Goal: Task Accomplishment & Management: Manage account settings

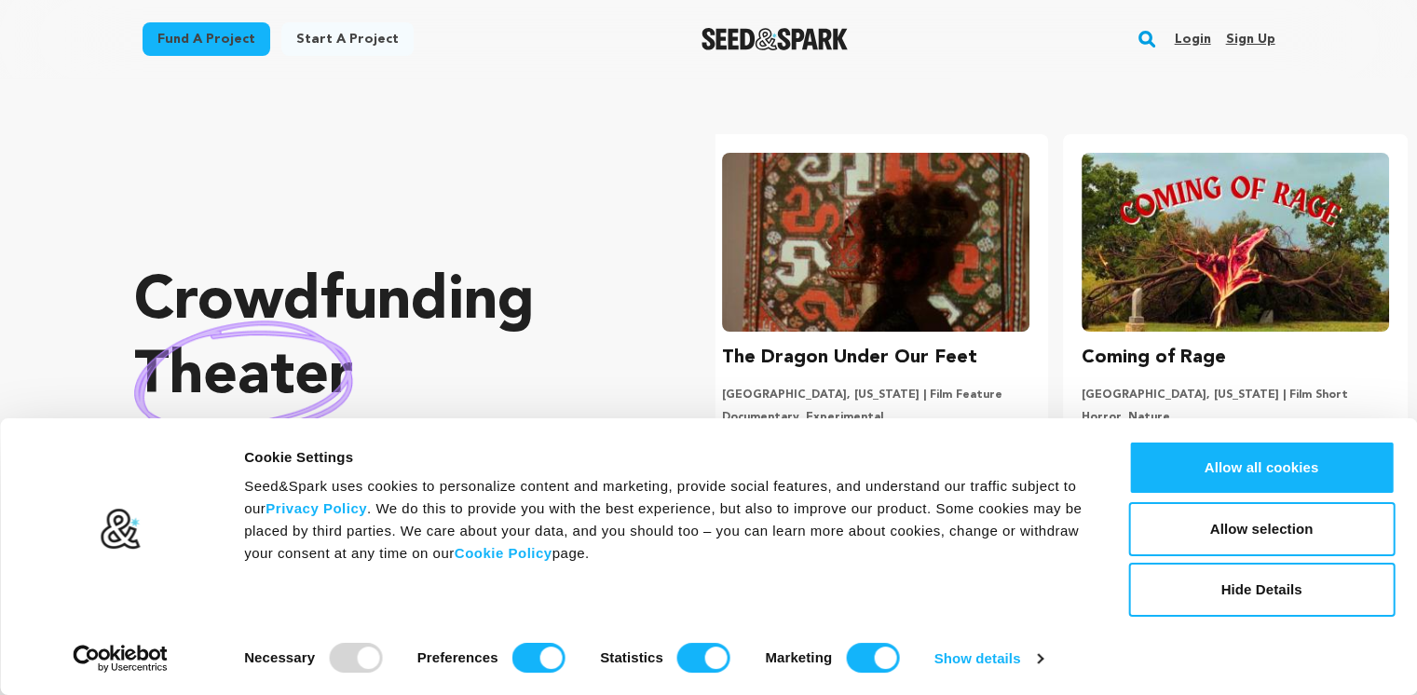
scroll to position [0, 374]
click at [1237, 39] on link "Sign up" at bounding box center [1249, 39] width 49 height 30
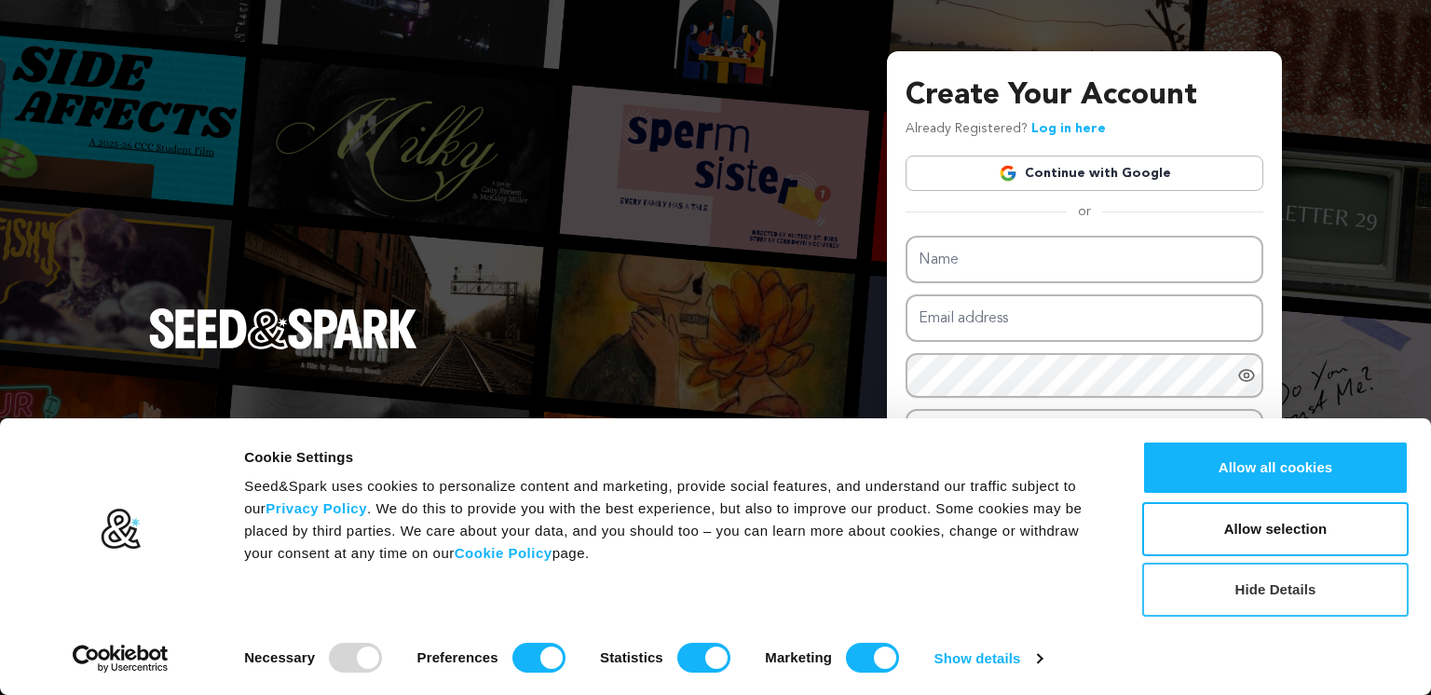
click at [1272, 589] on button "Hide Details" at bounding box center [1275, 590] width 266 height 54
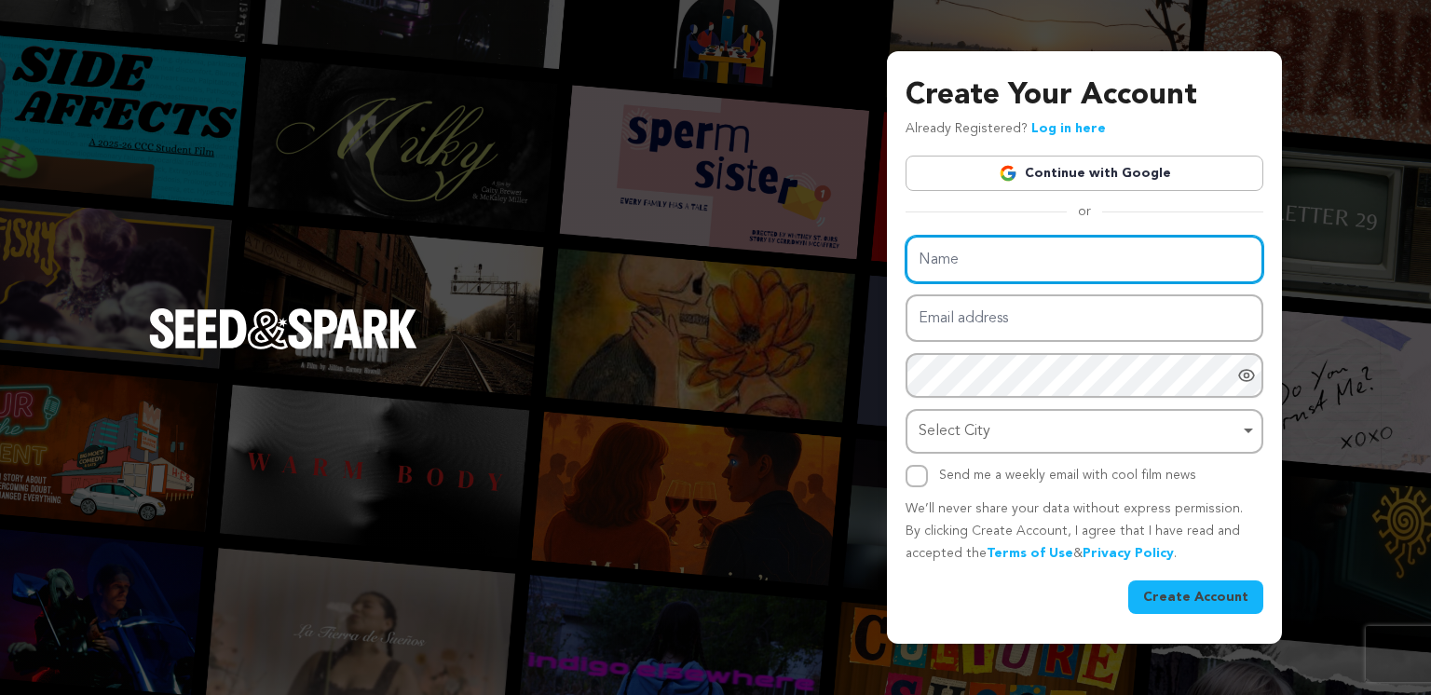
click at [1000, 257] on input "Name" at bounding box center [1085, 260] width 358 height 48
type input "RainShield Experts"
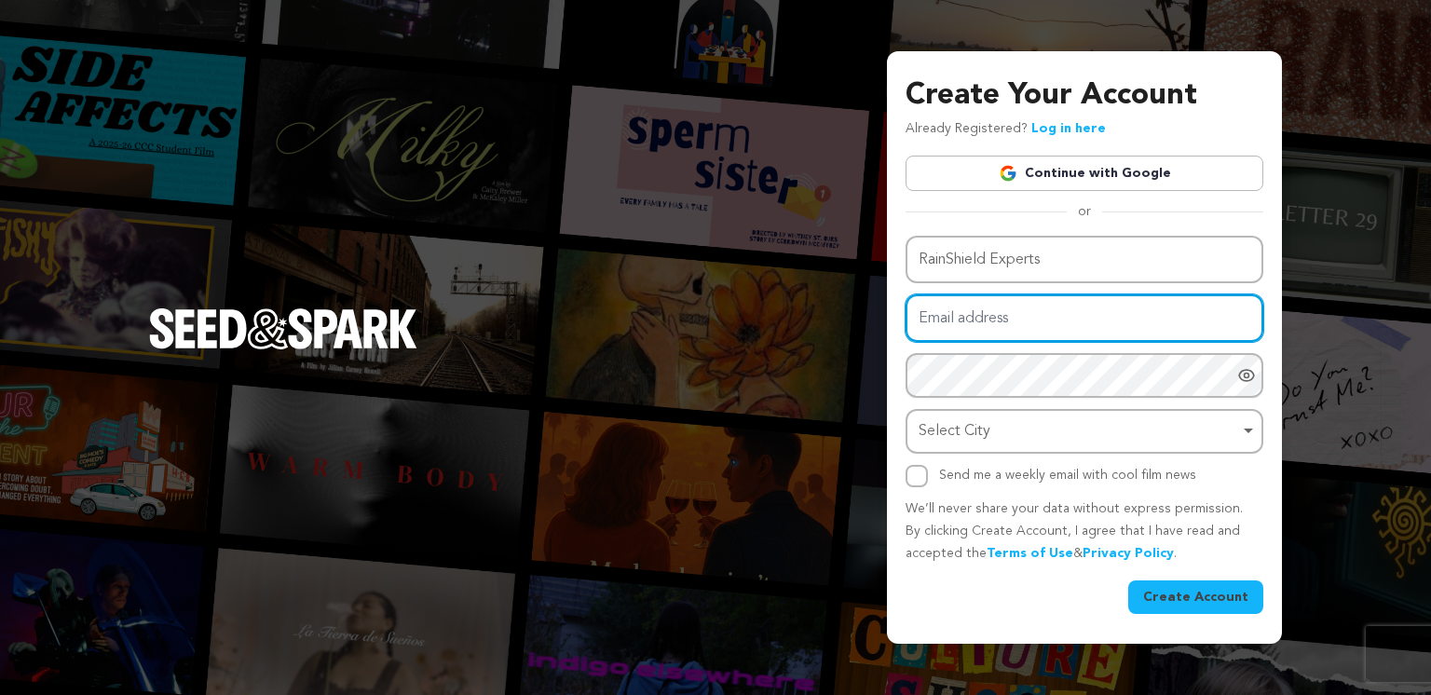
click at [1017, 318] on input "Email address" at bounding box center [1085, 318] width 358 height 48
type input "rainshieldexperts@gmail.com"
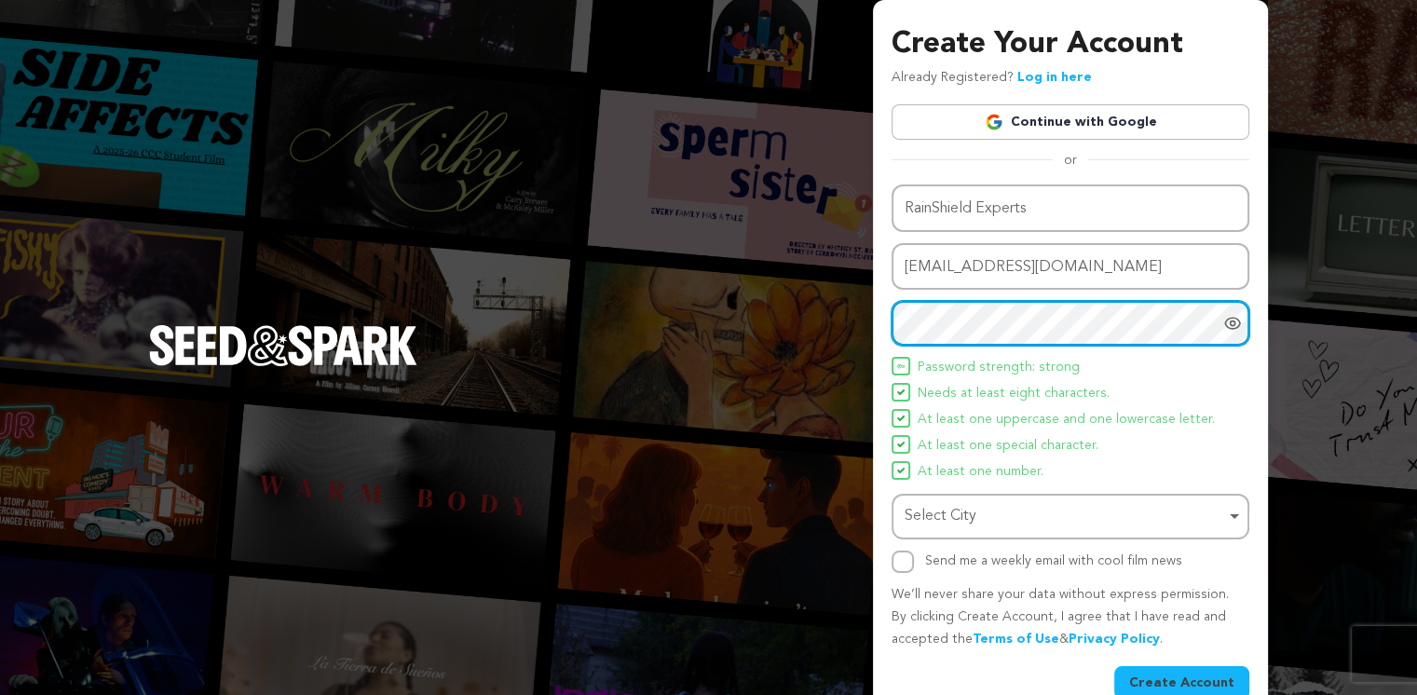
click at [1002, 515] on div "Select City Remove item" at bounding box center [1065, 516] width 320 height 27
click at [941, 519] on div "Select City Remove item" at bounding box center [1065, 516] width 320 height 27
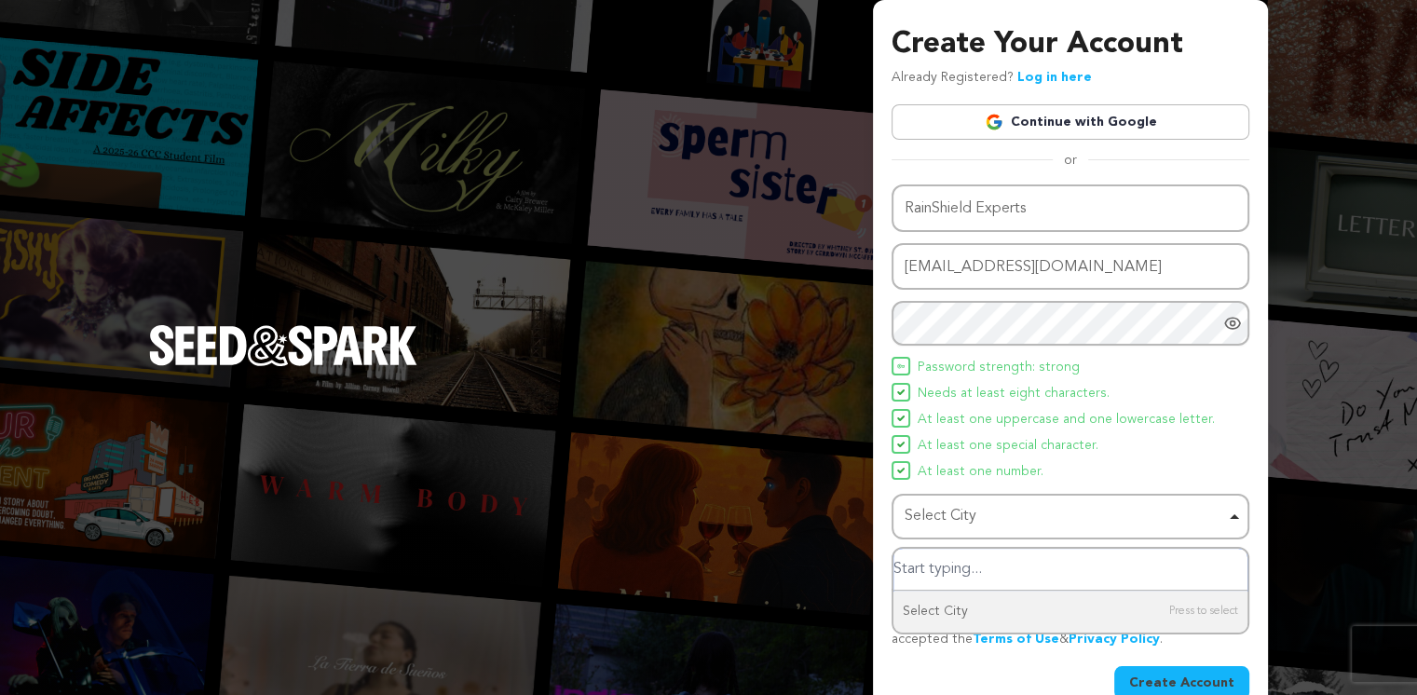
click at [934, 564] on input "Select City" at bounding box center [1070, 570] width 354 height 42
paste input "3013 West Ave, Austin, TX 78705, USA"
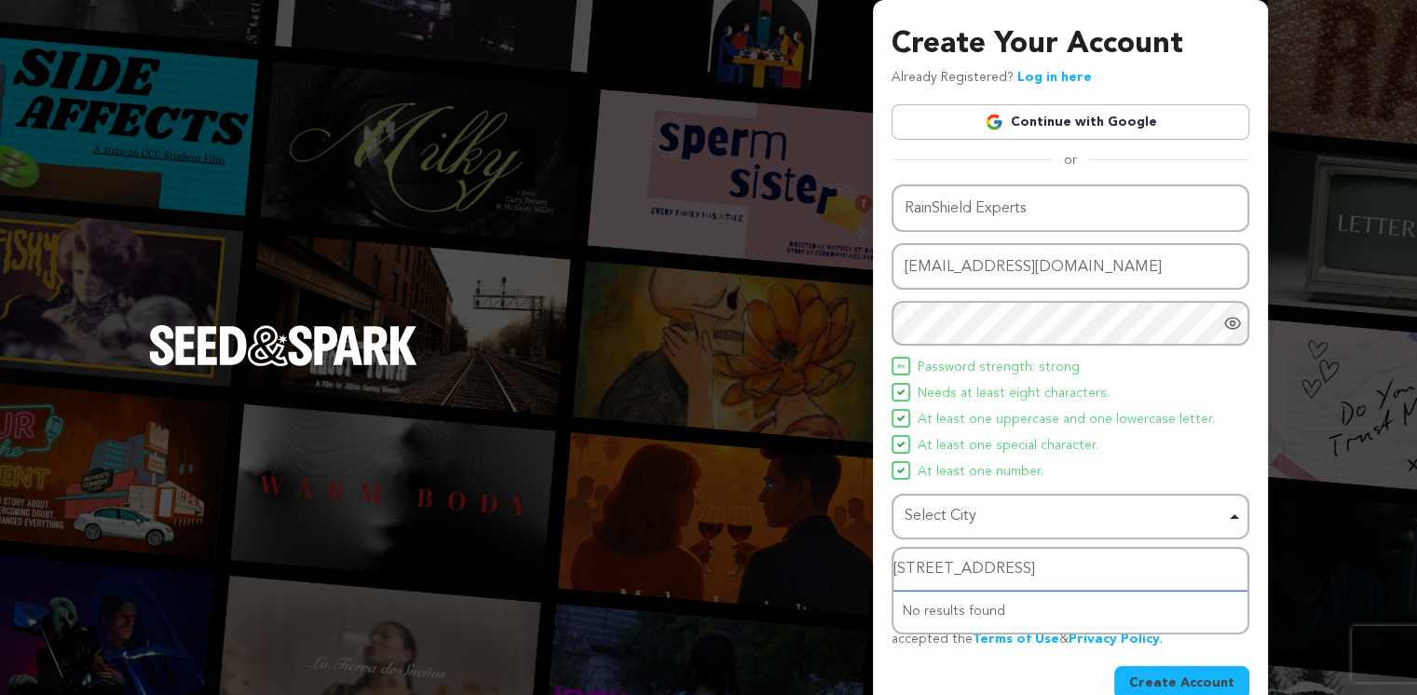
drag, startPoint x: 999, startPoint y: 566, endPoint x: 779, endPoint y: 593, distance: 221.6
click at [779, 593] on div "Create Your Account Already Registered? Log in here Continue with Google or eyJ…" at bounding box center [708, 364] width 1417 height 729
click at [978, 515] on div "Select City Remove item" at bounding box center [1065, 516] width 320 height 27
type input "Austin, TX 78705, USA"
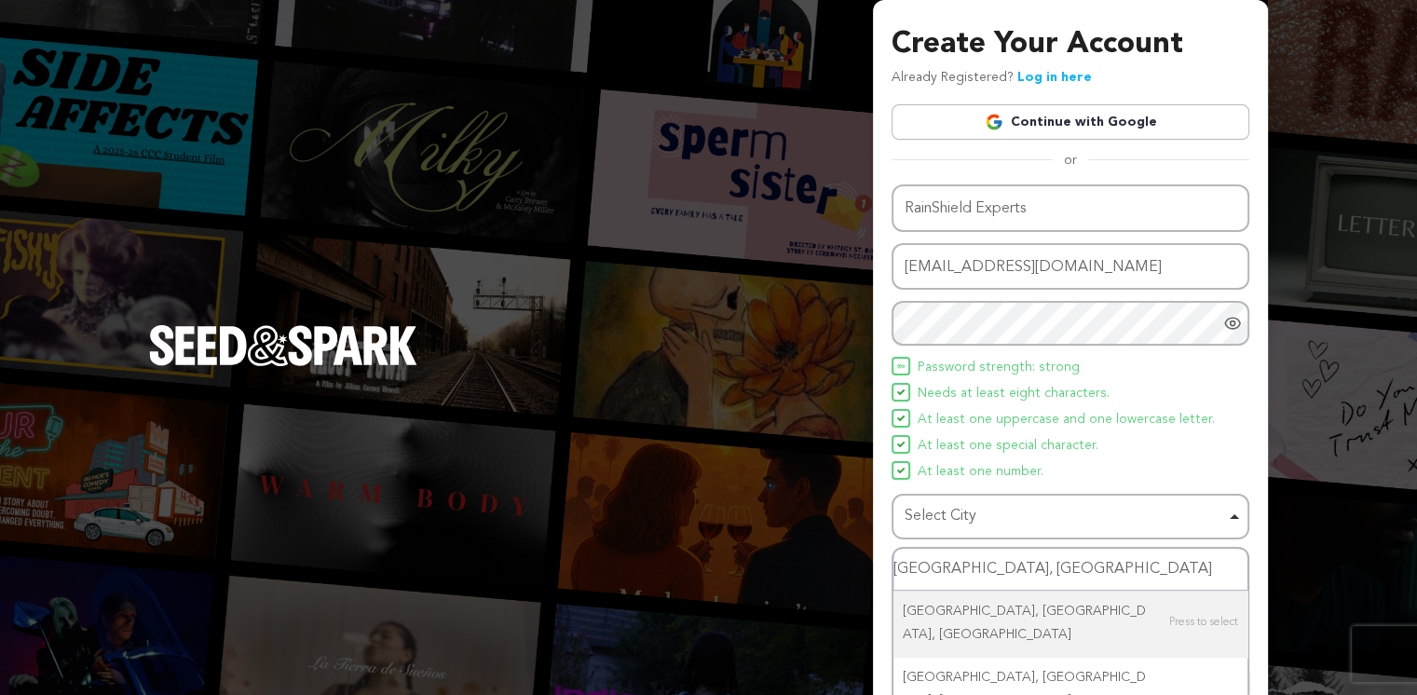
click at [1091, 574] on input "Austin, TX 78705, USA" at bounding box center [1070, 570] width 354 height 42
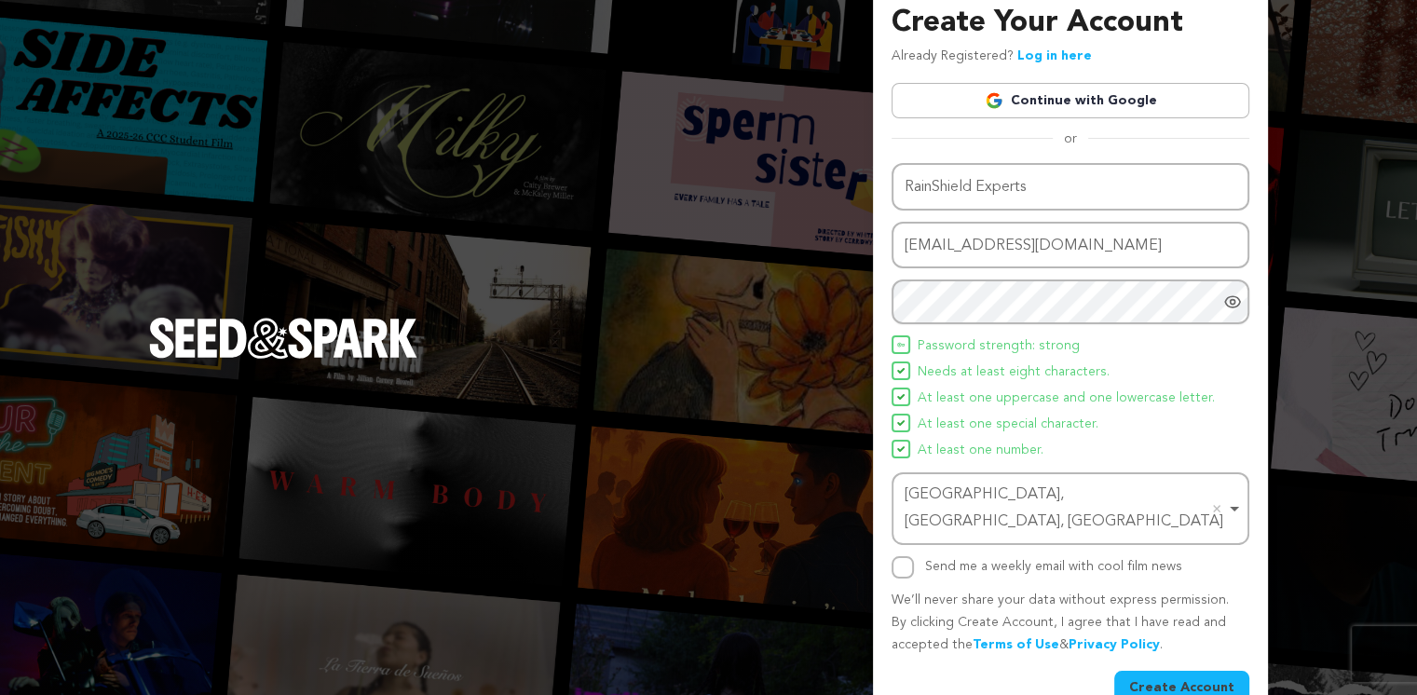
scroll to position [34, 0]
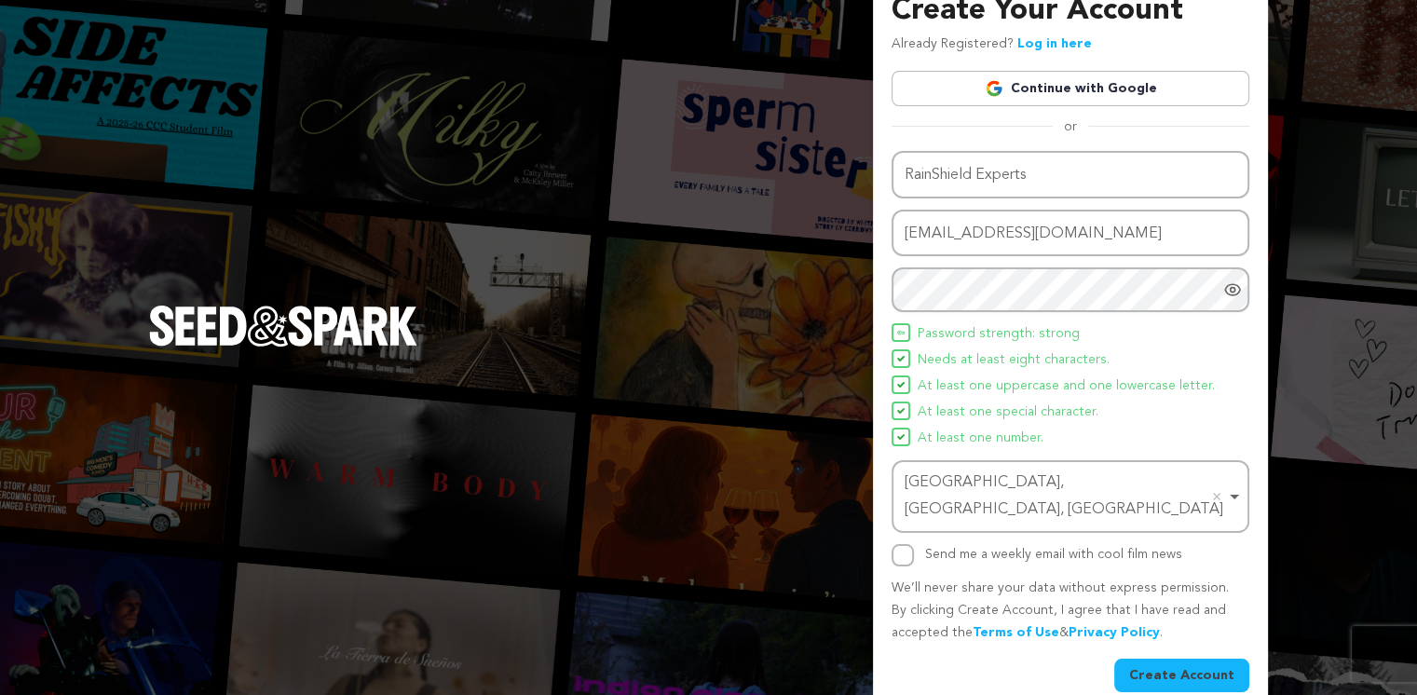
click at [1197, 659] on button "Create Account" at bounding box center [1181, 676] width 135 height 34
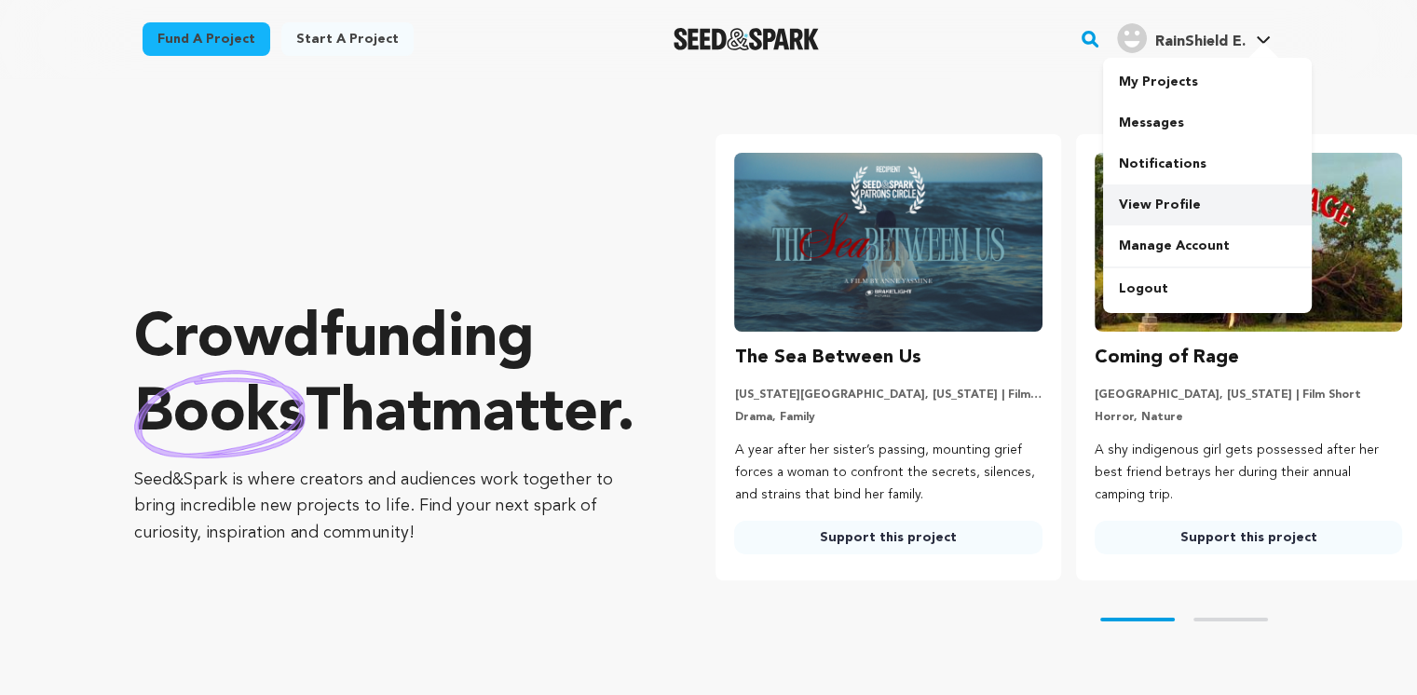
click at [1147, 206] on link "View Profile" at bounding box center [1207, 204] width 209 height 41
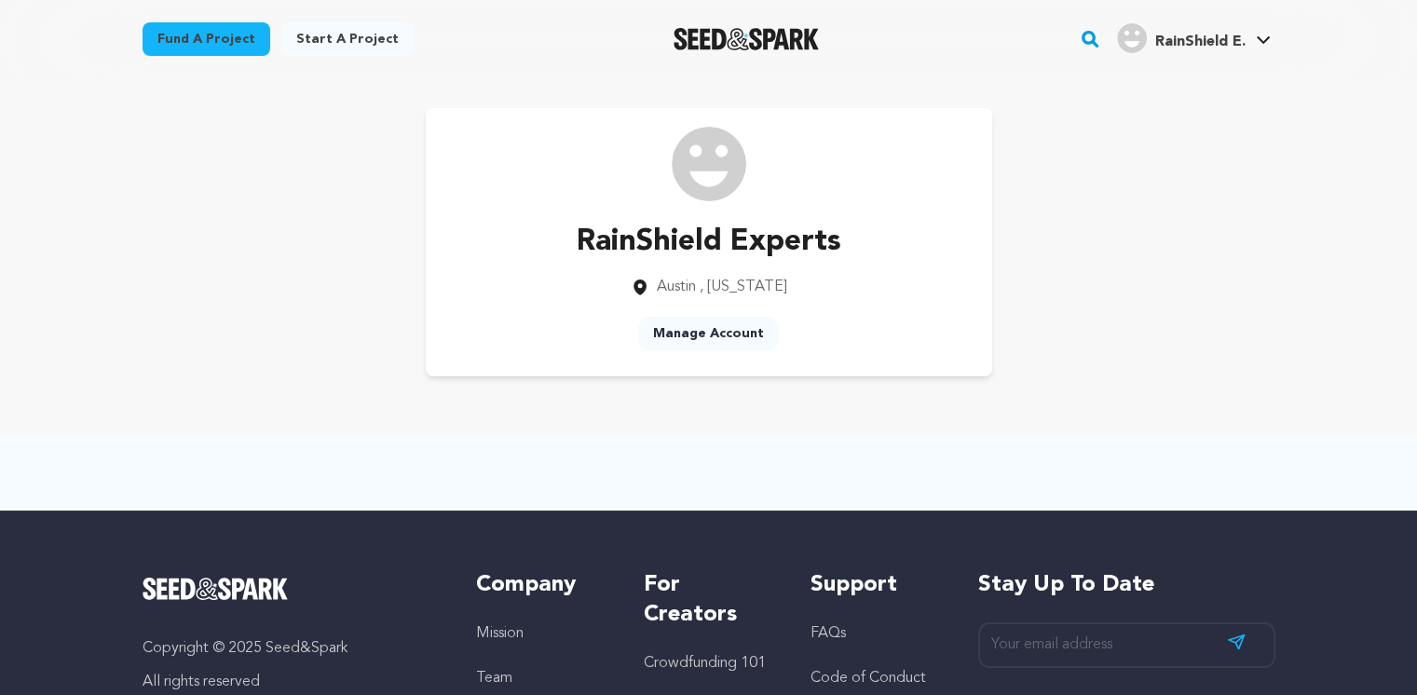
click at [693, 333] on link "Manage Account" at bounding box center [708, 334] width 141 height 34
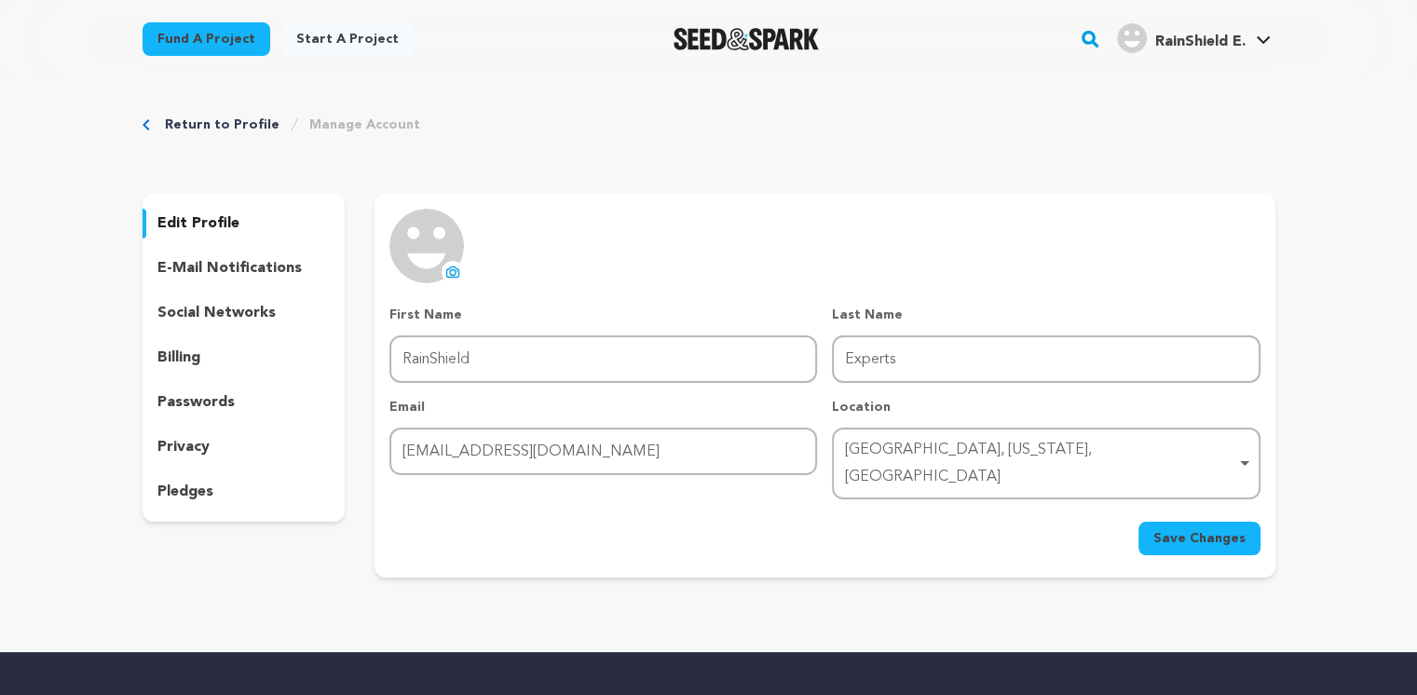
click at [455, 269] on icon at bounding box center [452, 272] width 15 height 15
click at [1193, 529] on span "Save Changes" at bounding box center [1199, 538] width 92 height 19
click at [238, 267] on p "e-mail notifications" at bounding box center [229, 268] width 144 height 22
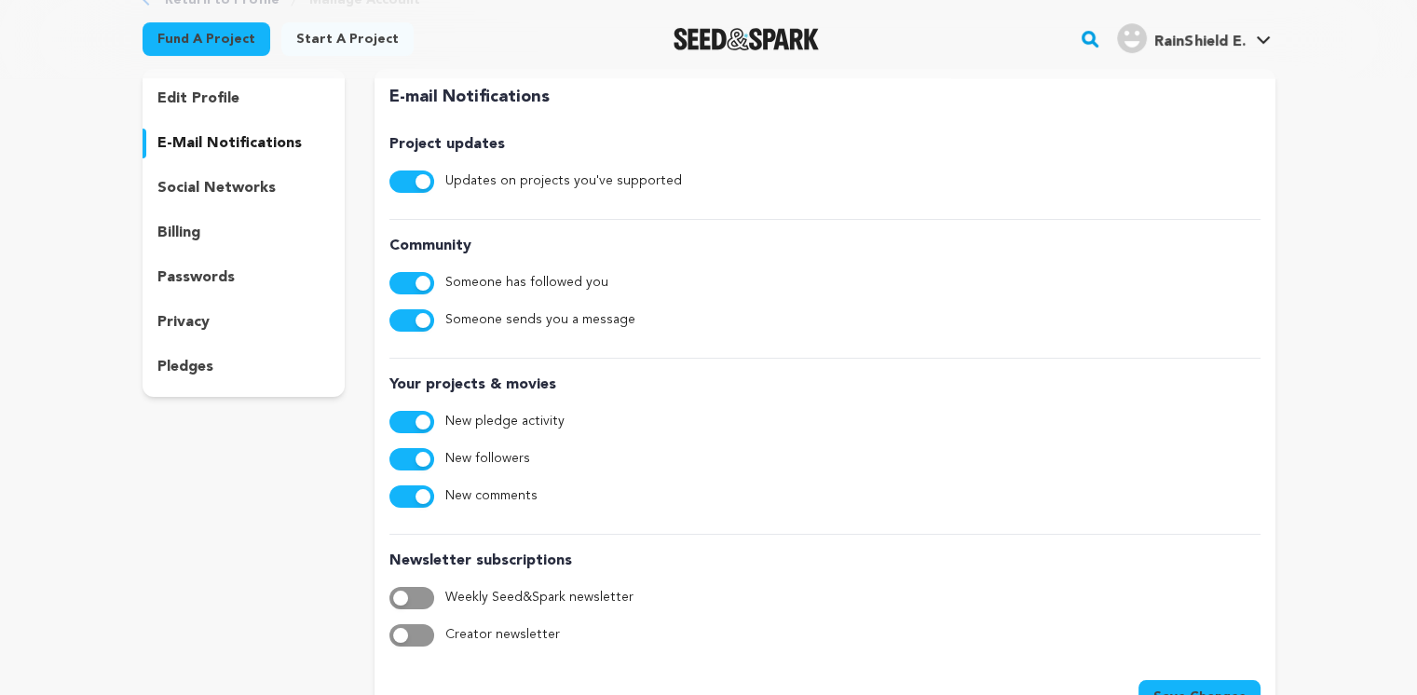
scroll to position [93, 0]
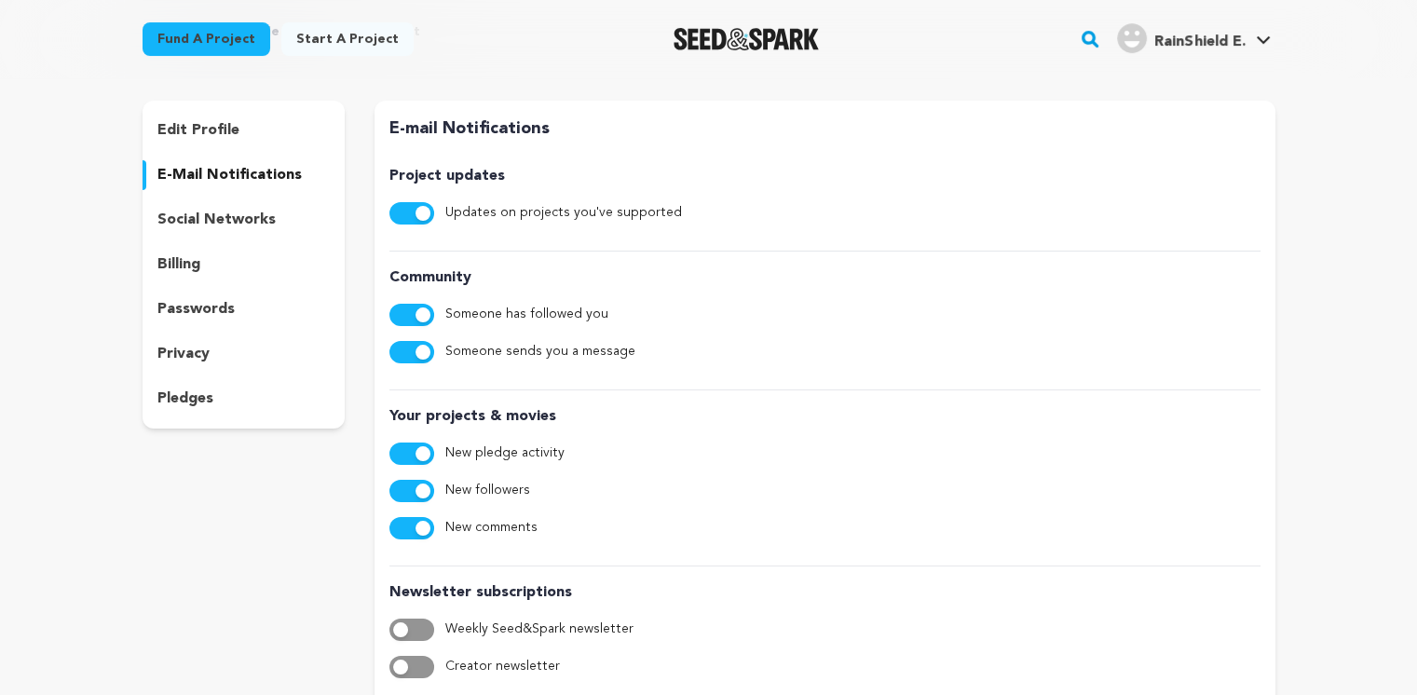
click at [236, 218] on p "social networks" at bounding box center [216, 220] width 118 height 22
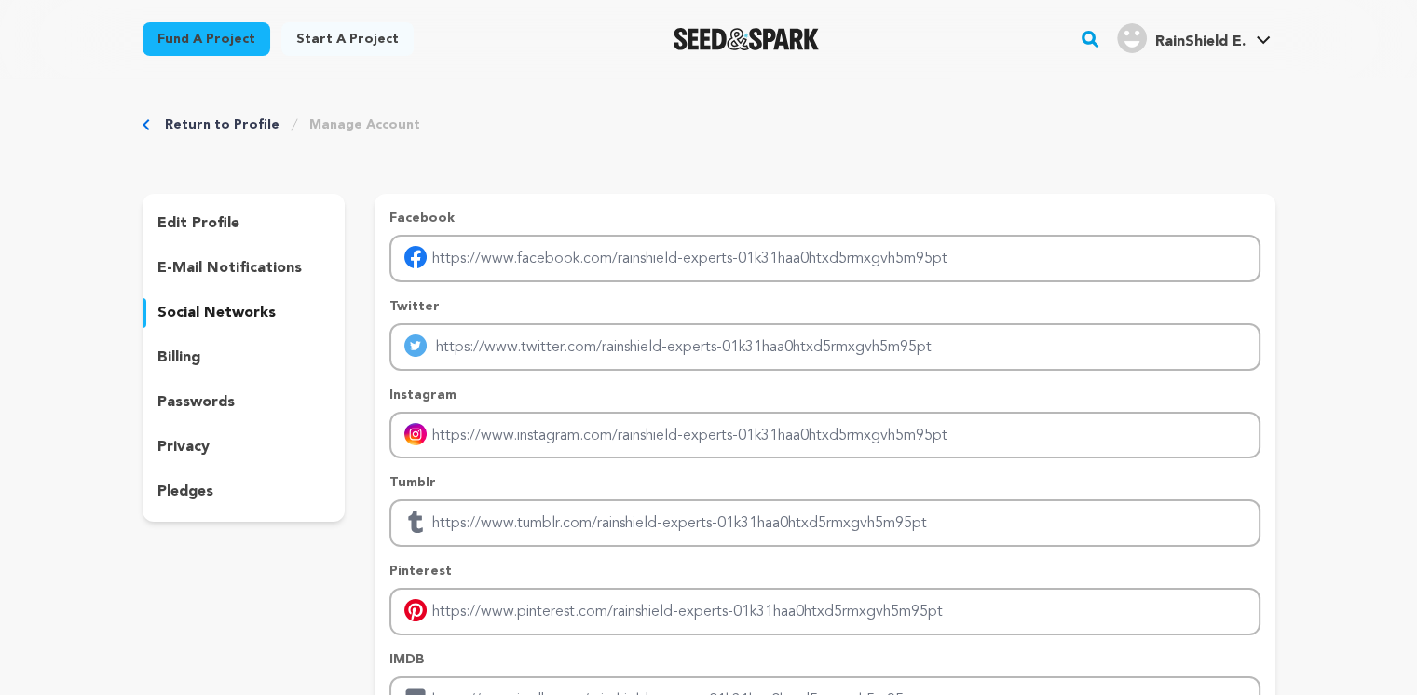
click at [187, 443] on p "privacy" at bounding box center [183, 447] width 52 height 22
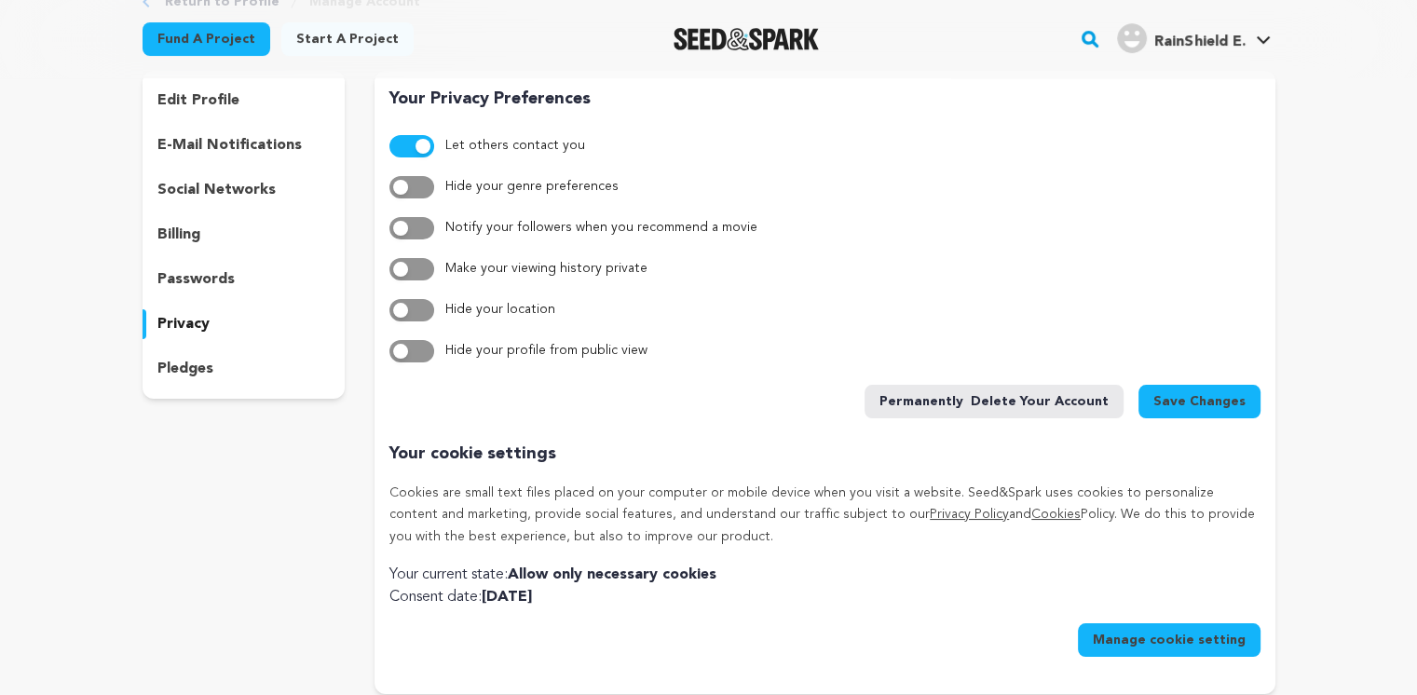
scroll to position [93, 0]
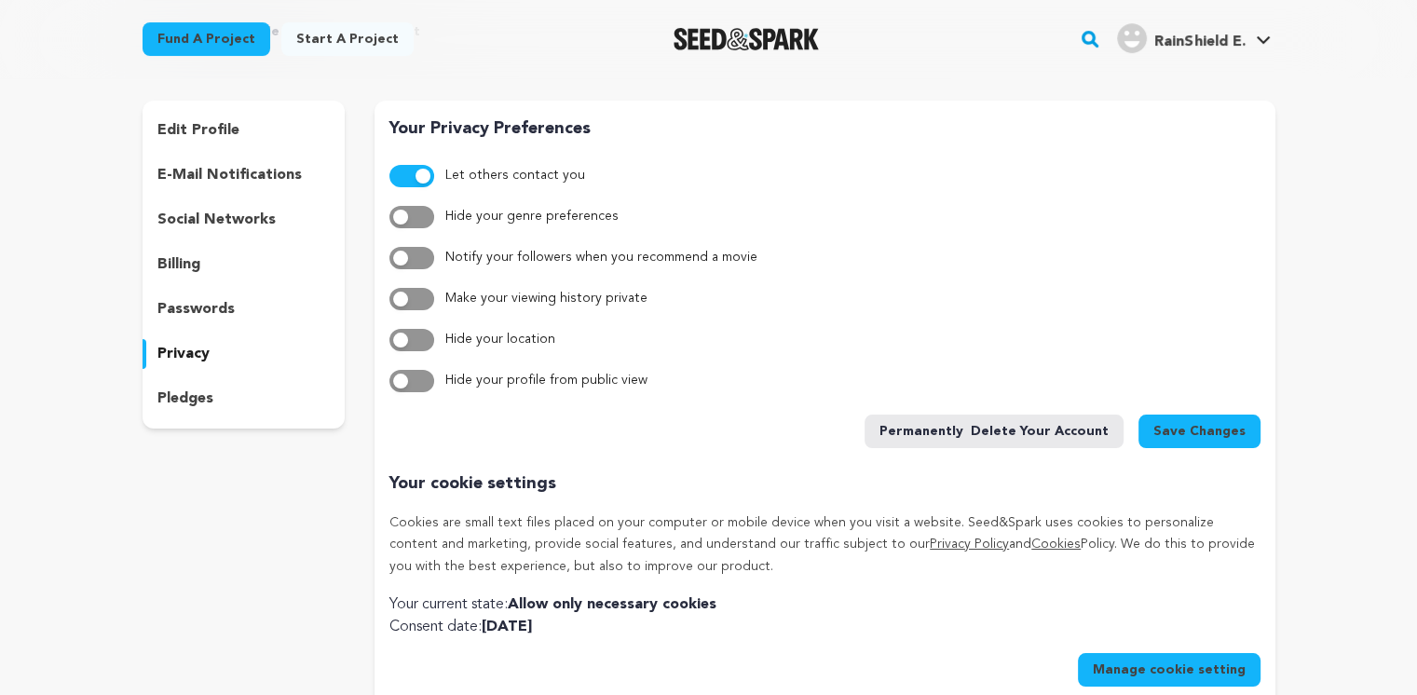
click at [185, 401] on p "pledges" at bounding box center [185, 399] width 56 height 22
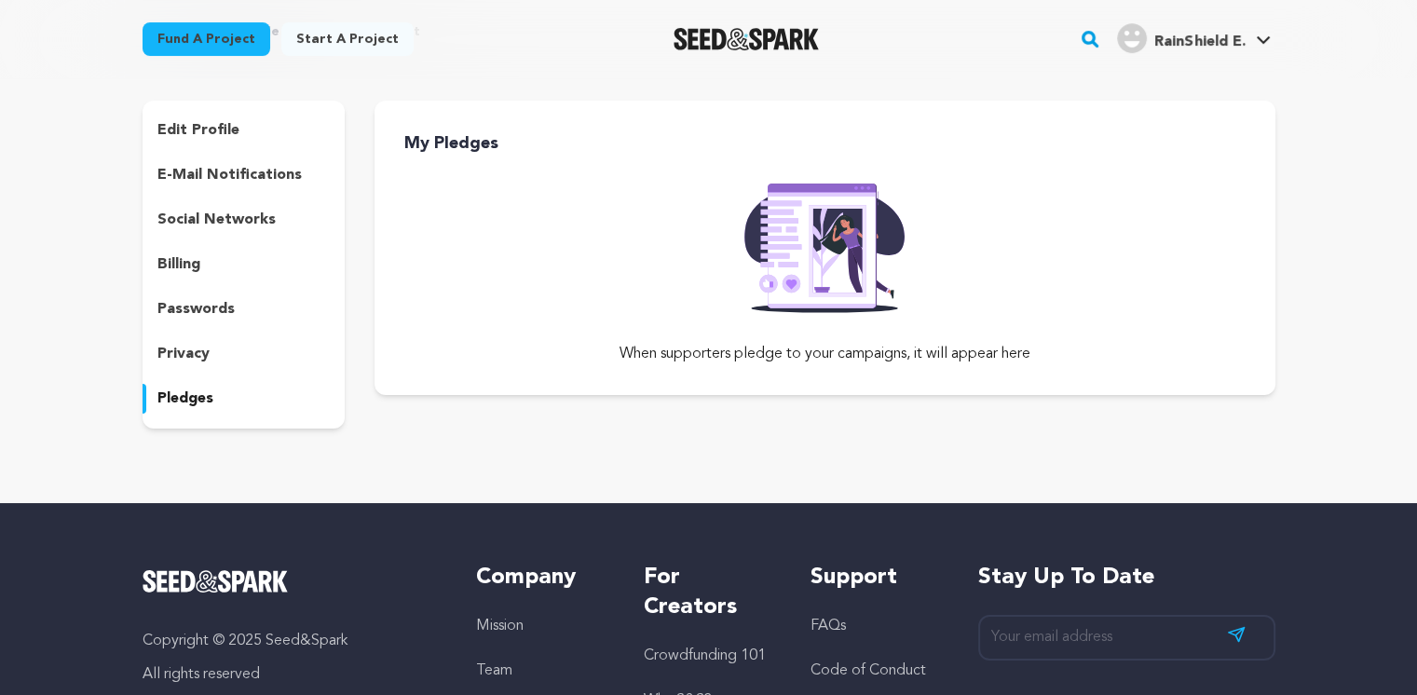
click at [191, 131] on p "edit profile" at bounding box center [198, 130] width 82 height 22
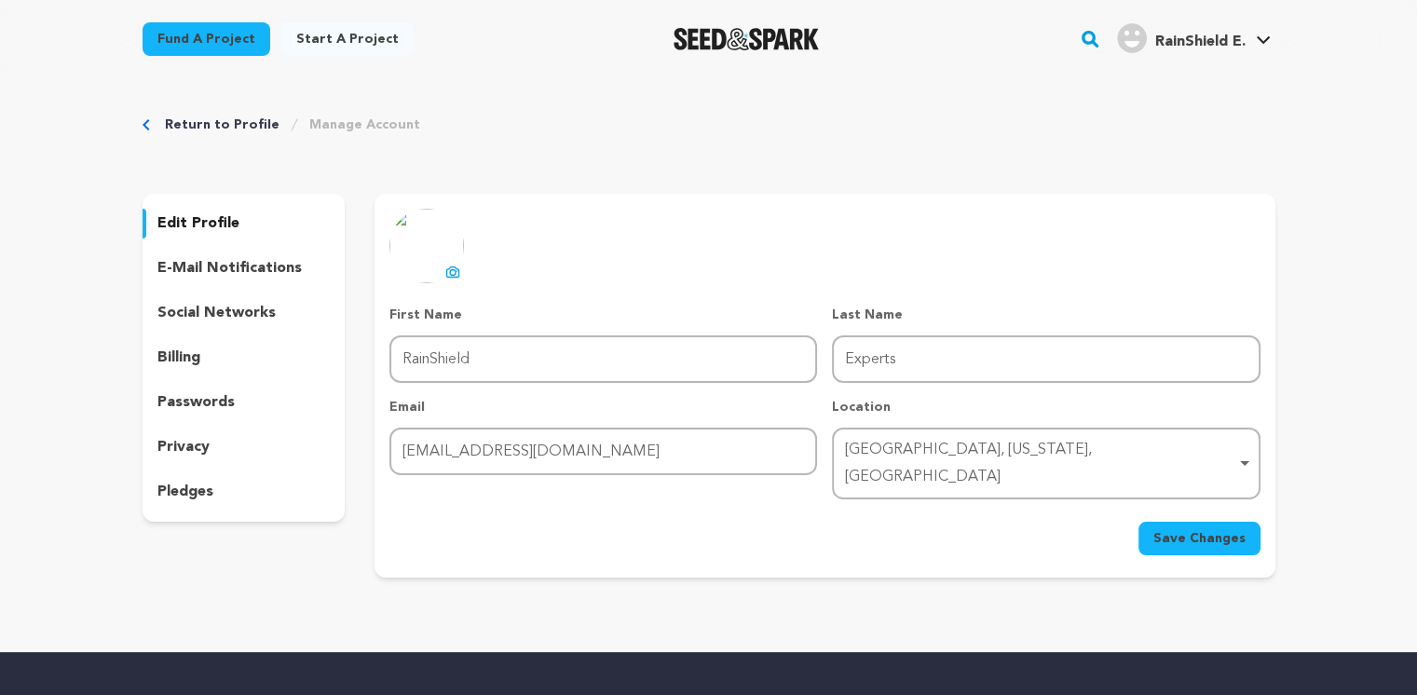
click at [241, 312] on p "social networks" at bounding box center [216, 313] width 118 height 22
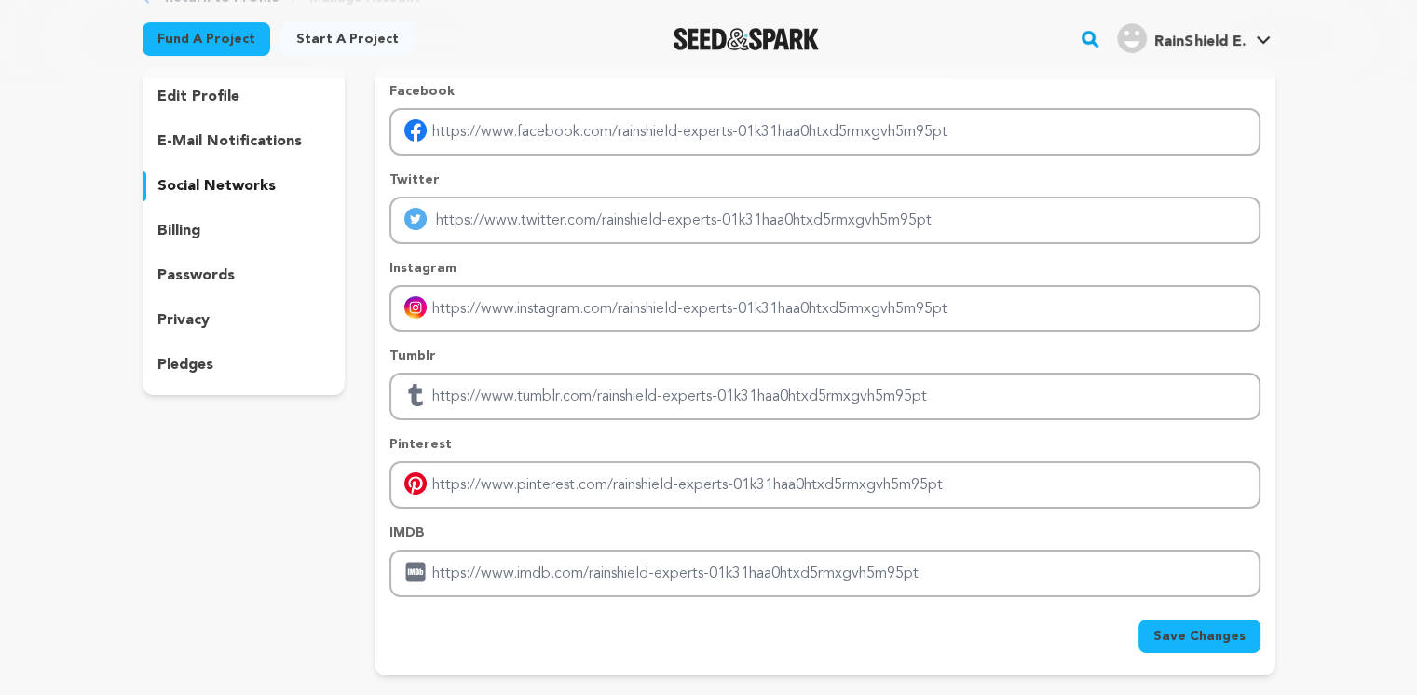
scroll to position [93, 0]
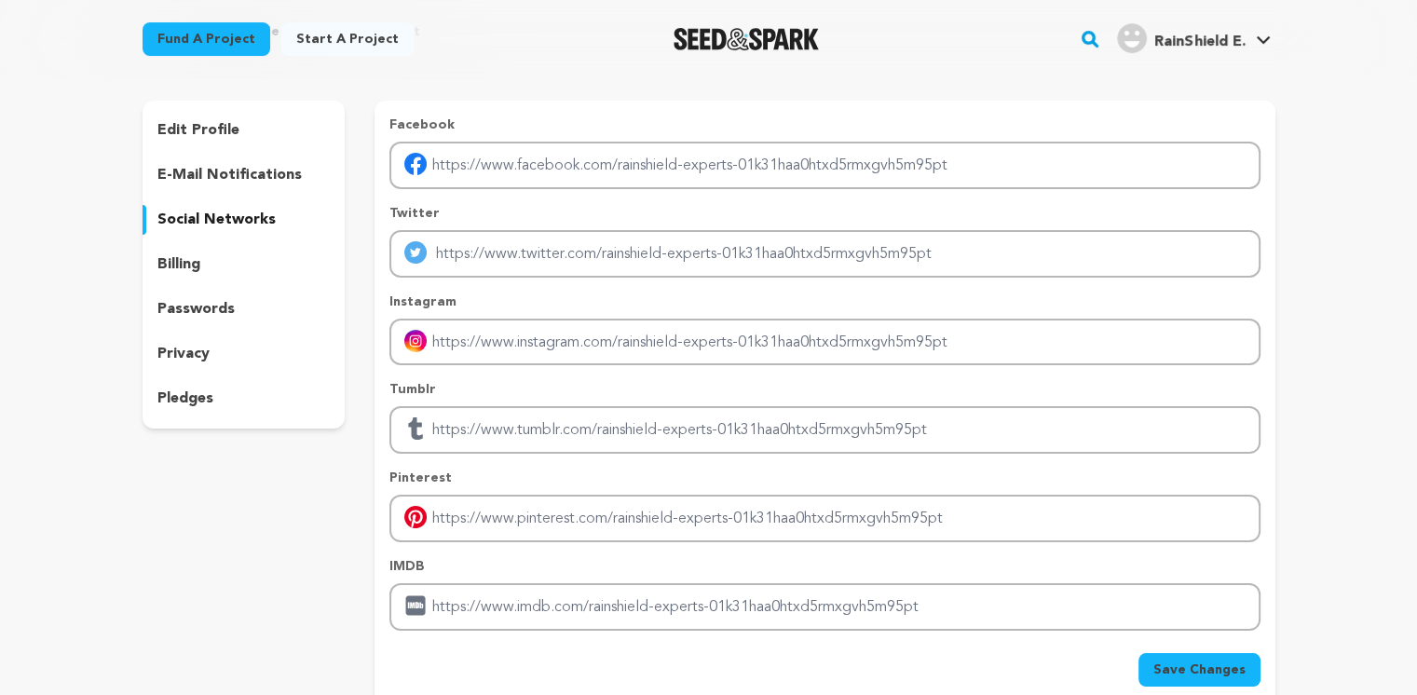
click at [198, 355] on p "privacy" at bounding box center [183, 354] width 52 height 22
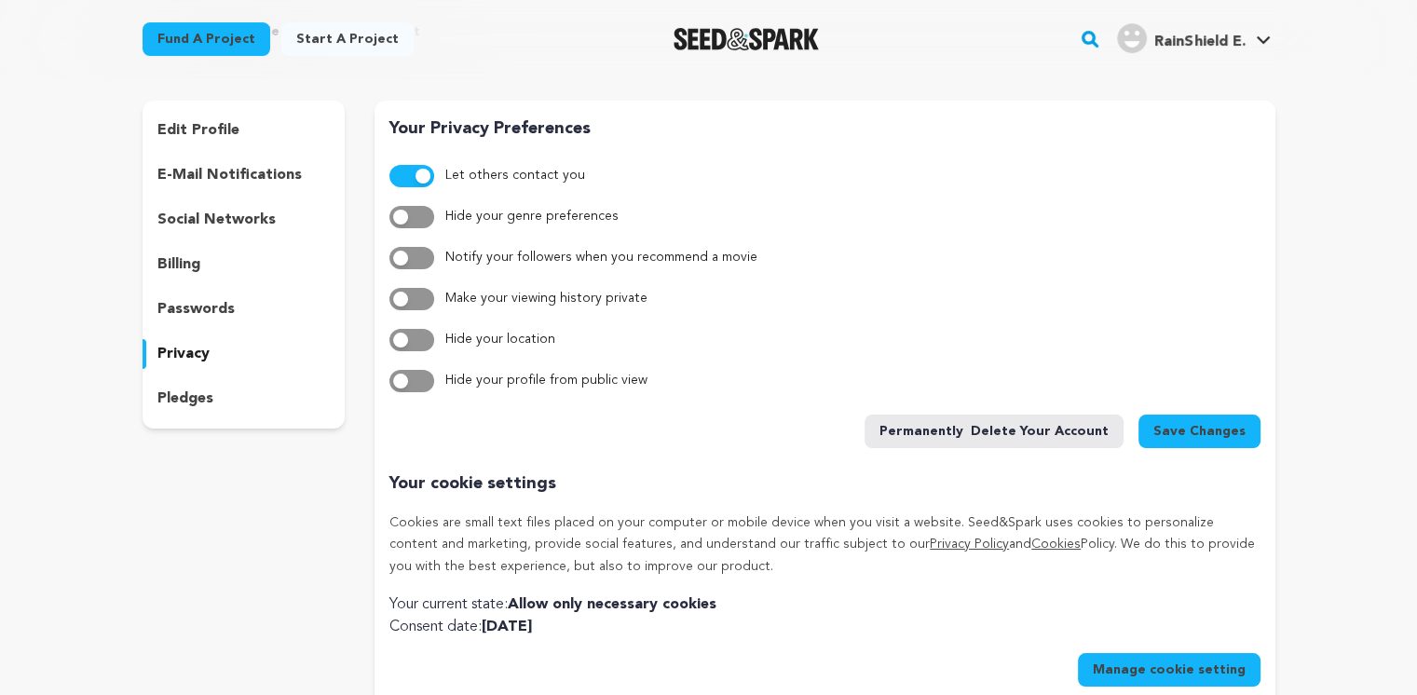
click at [203, 307] on p "passwords" at bounding box center [195, 309] width 77 height 22
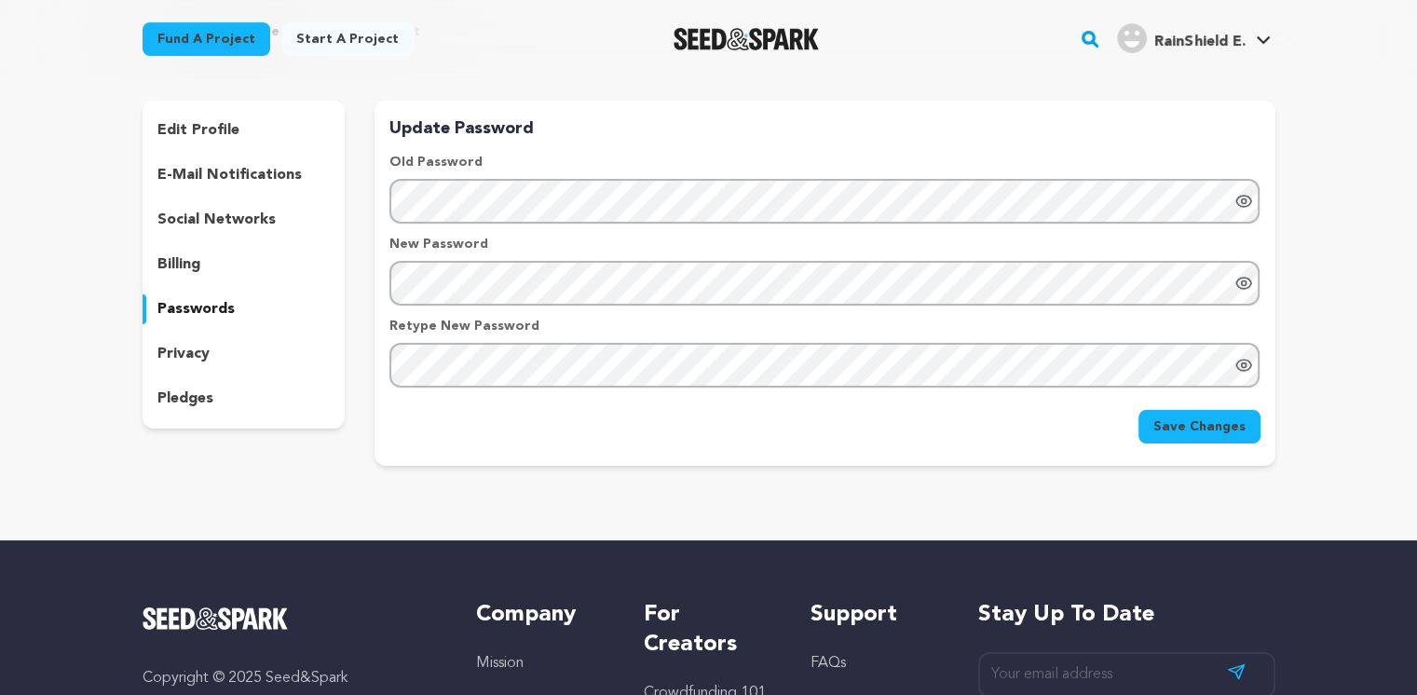
click at [209, 268] on div "billing" at bounding box center [244, 265] width 203 height 30
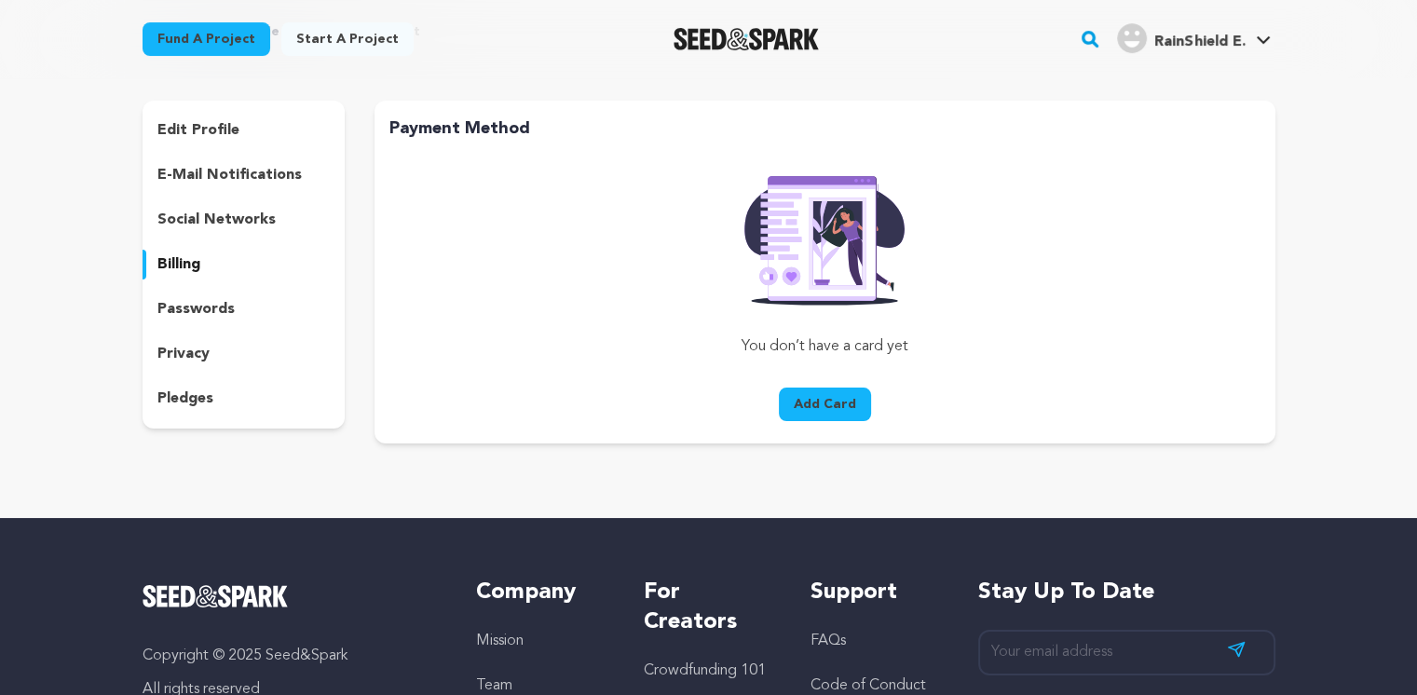
click at [187, 402] on p "pledges" at bounding box center [185, 399] width 56 height 22
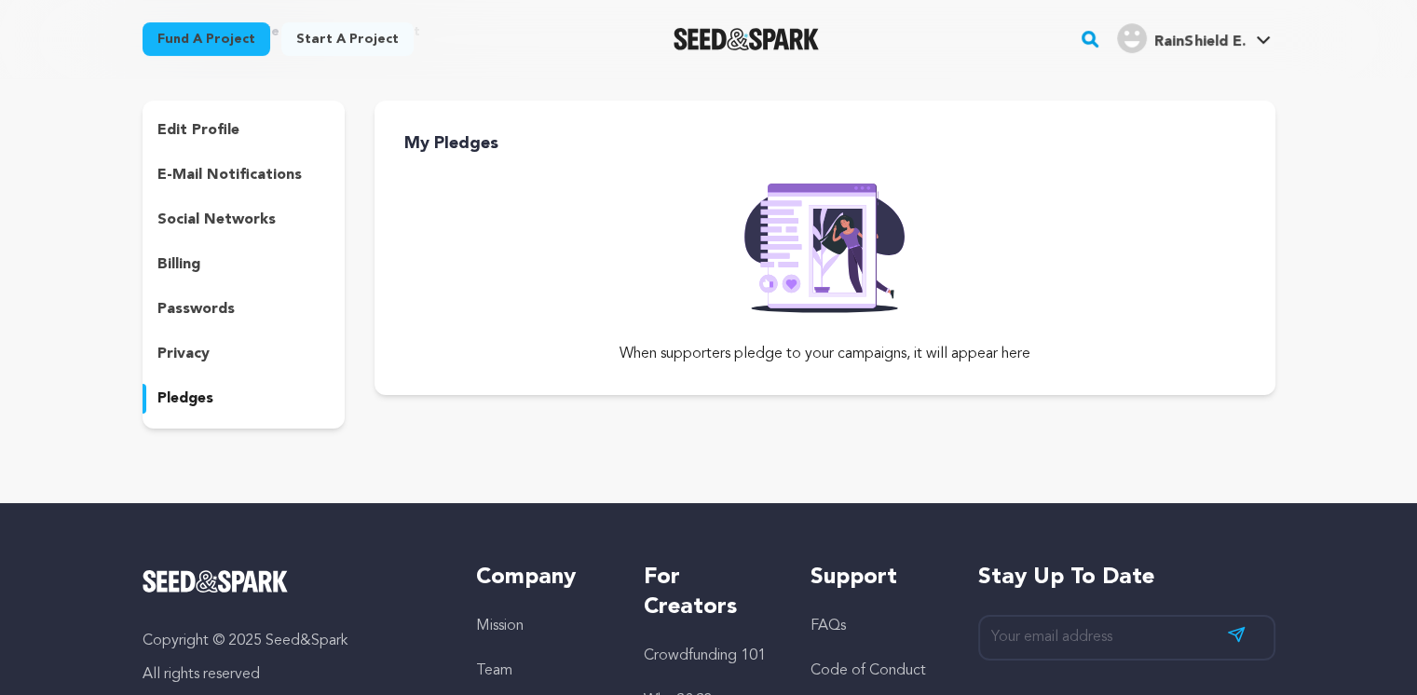
click at [224, 129] on p "edit profile" at bounding box center [198, 130] width 82 height 22
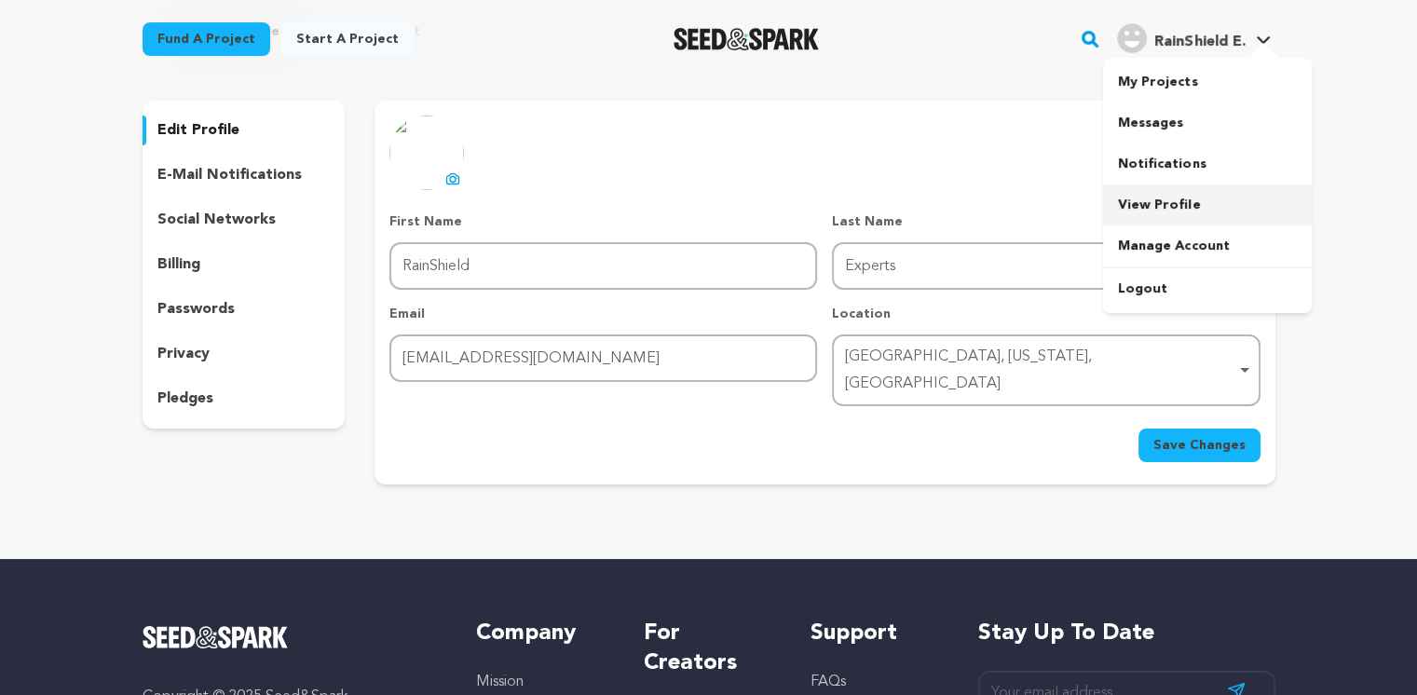
click at [1155, 205] on link "View Profile" at bounding box center [1207, 204] width 209 height 41
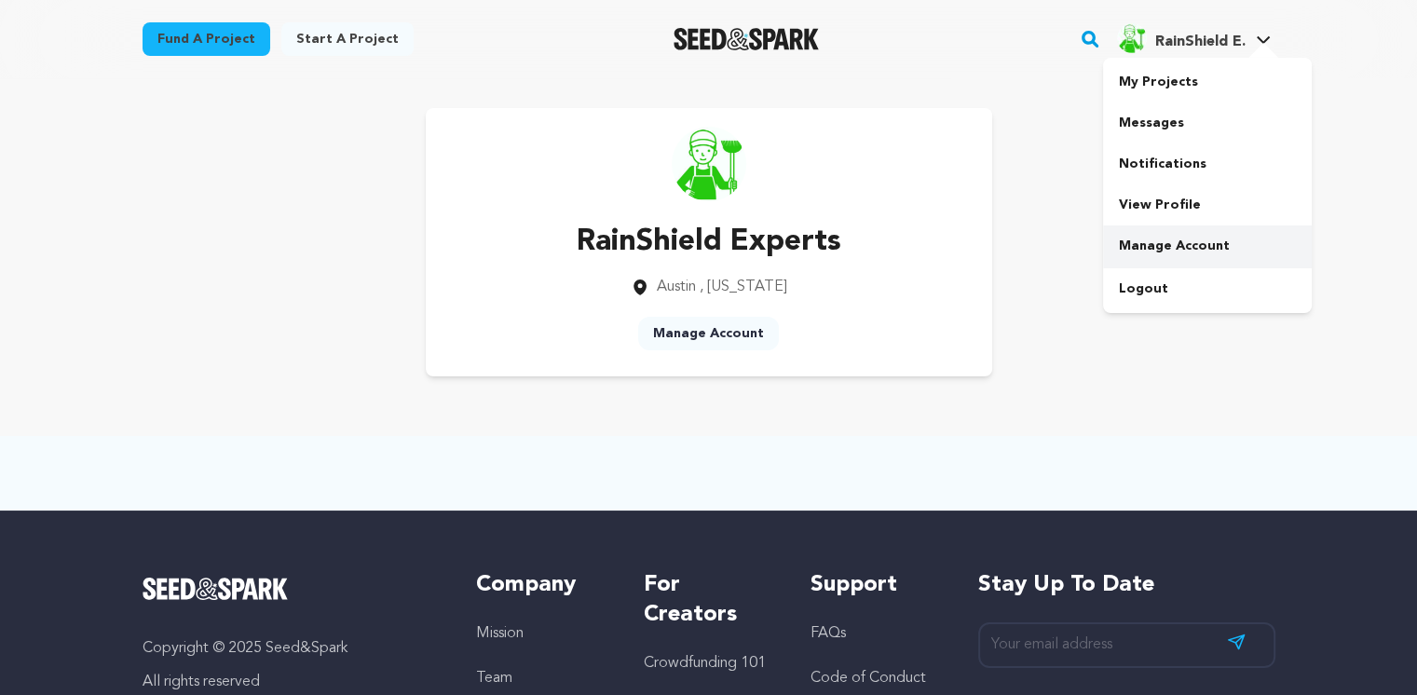
click at [1193, 247] on link "Manage Account" at bounding box center [1207, 245] width 209 height 41
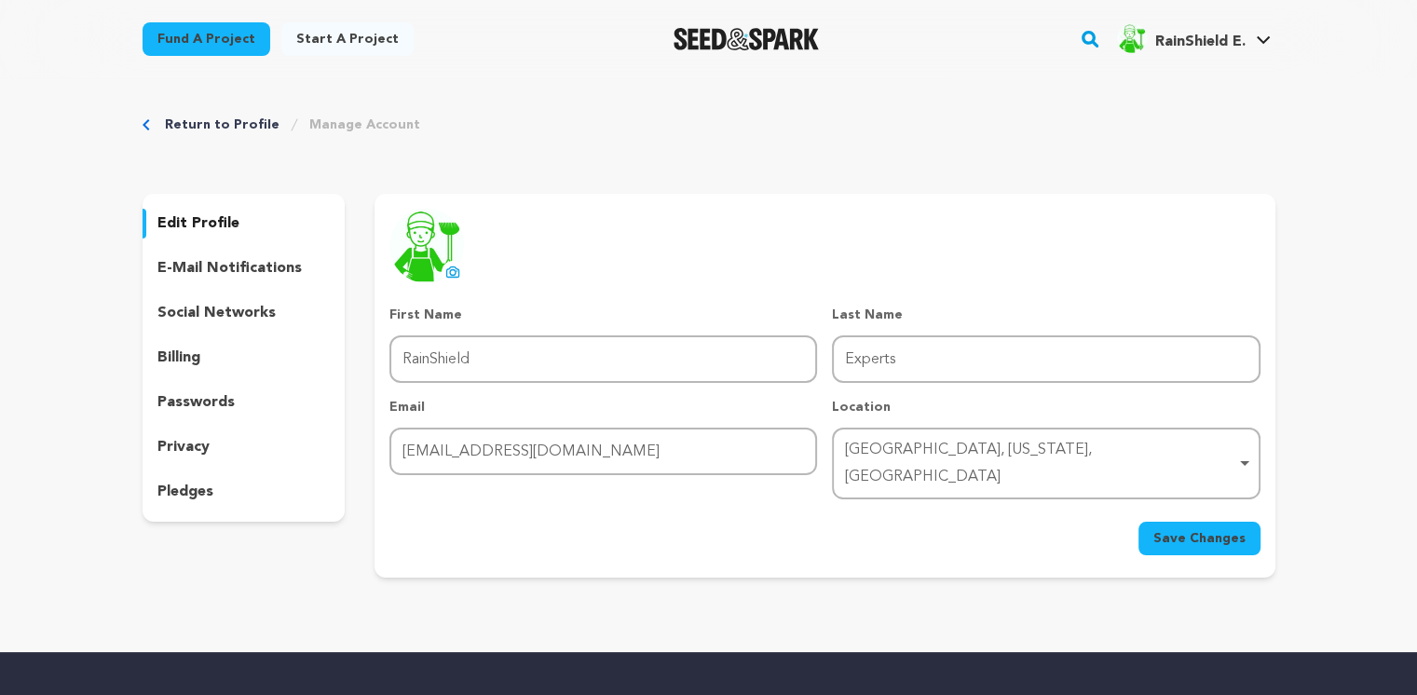
click at [1172, 39] on span "RainShield E." at bounding box center [1199, 41] width 90 height 15
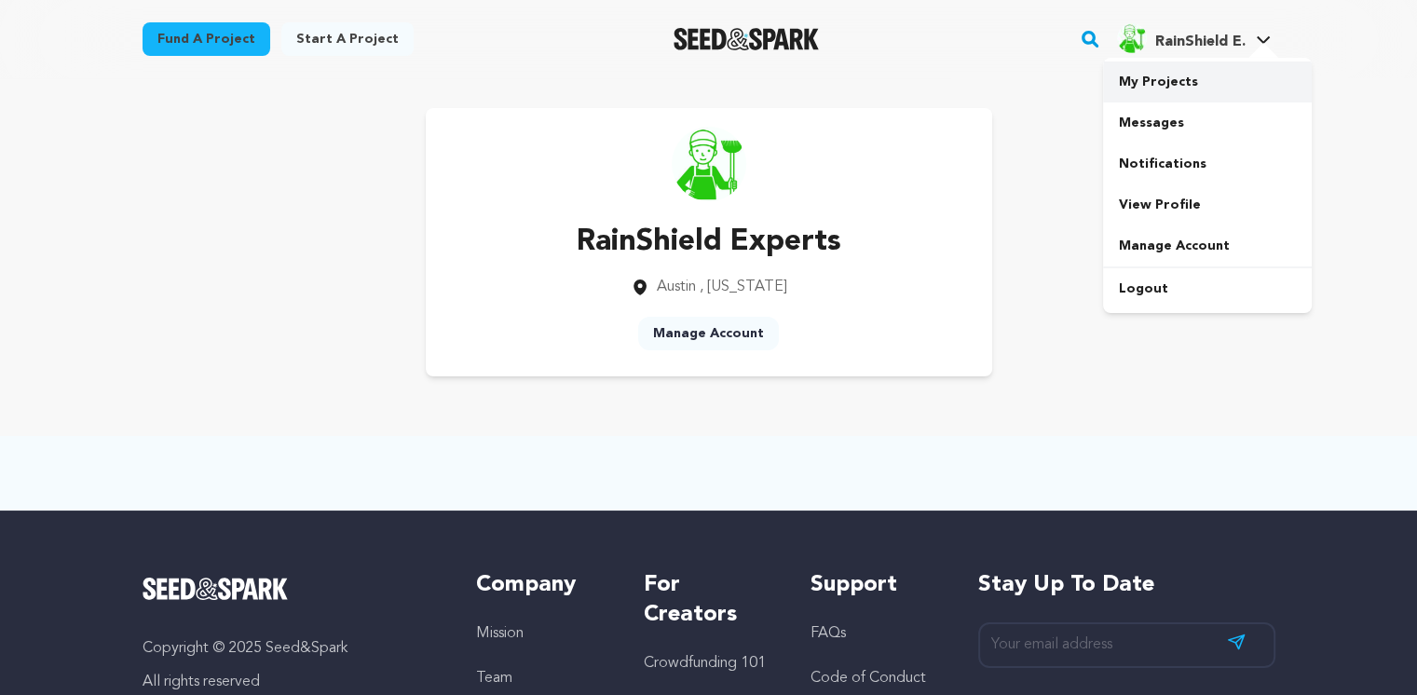
click at [1170, 80] on link "My Projects" at bounding box center [1207, 81] width 209 height 41
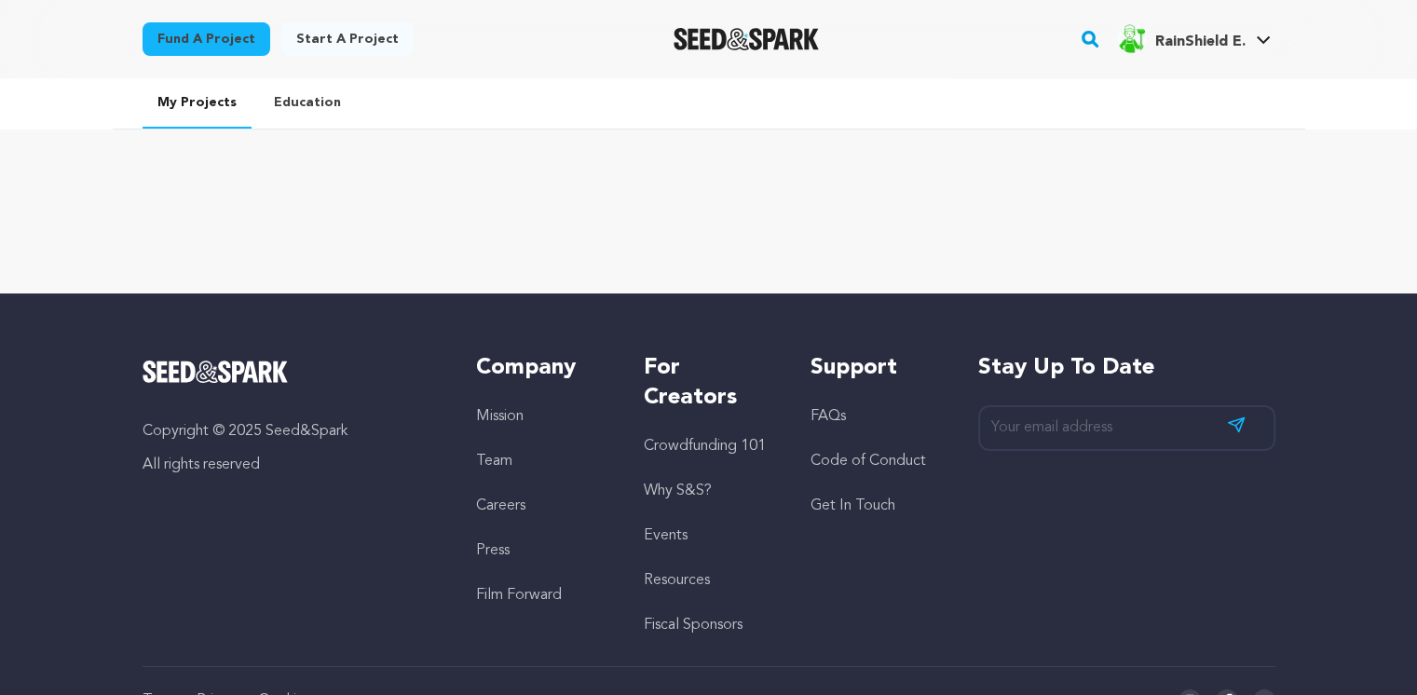
click at [357, 38] on link "Start a project" at bounding box center [347, 39] width 132 height 34
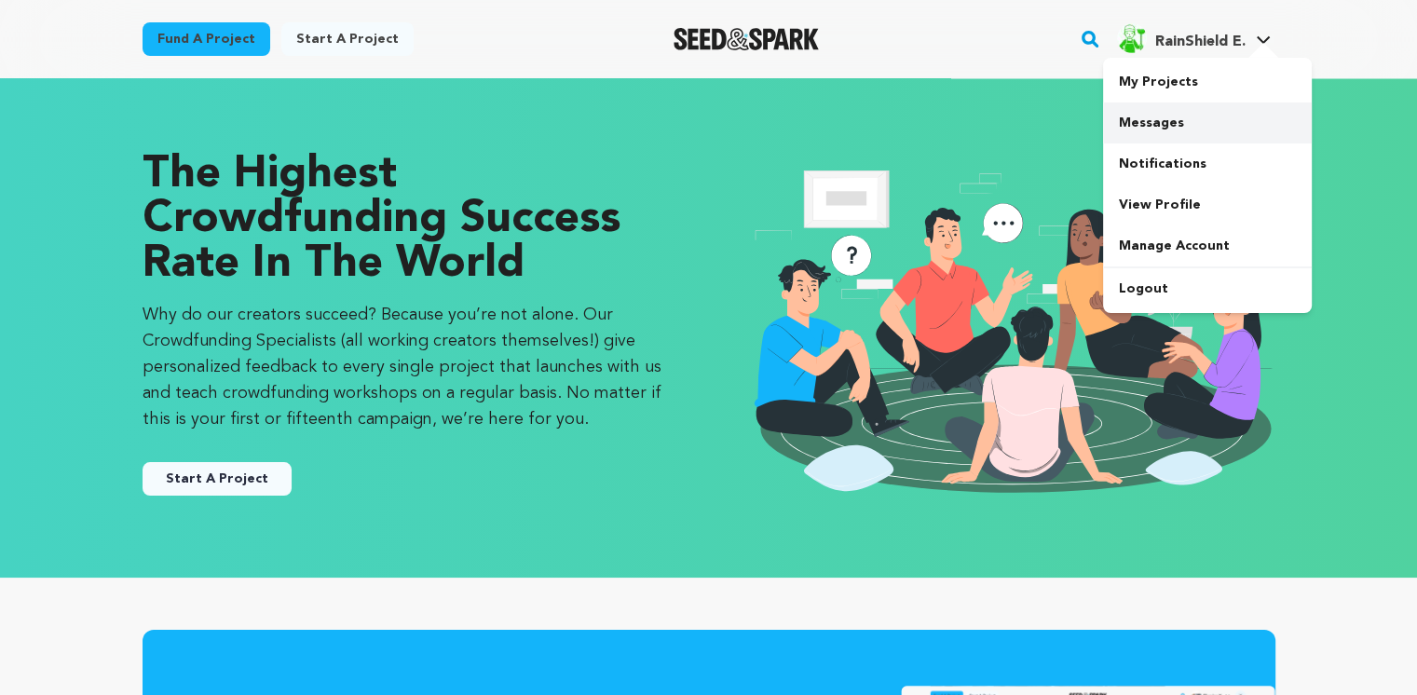
click at [1159, 124] on link "Messages" at bounding box center [1207, 122] width 209 height 41
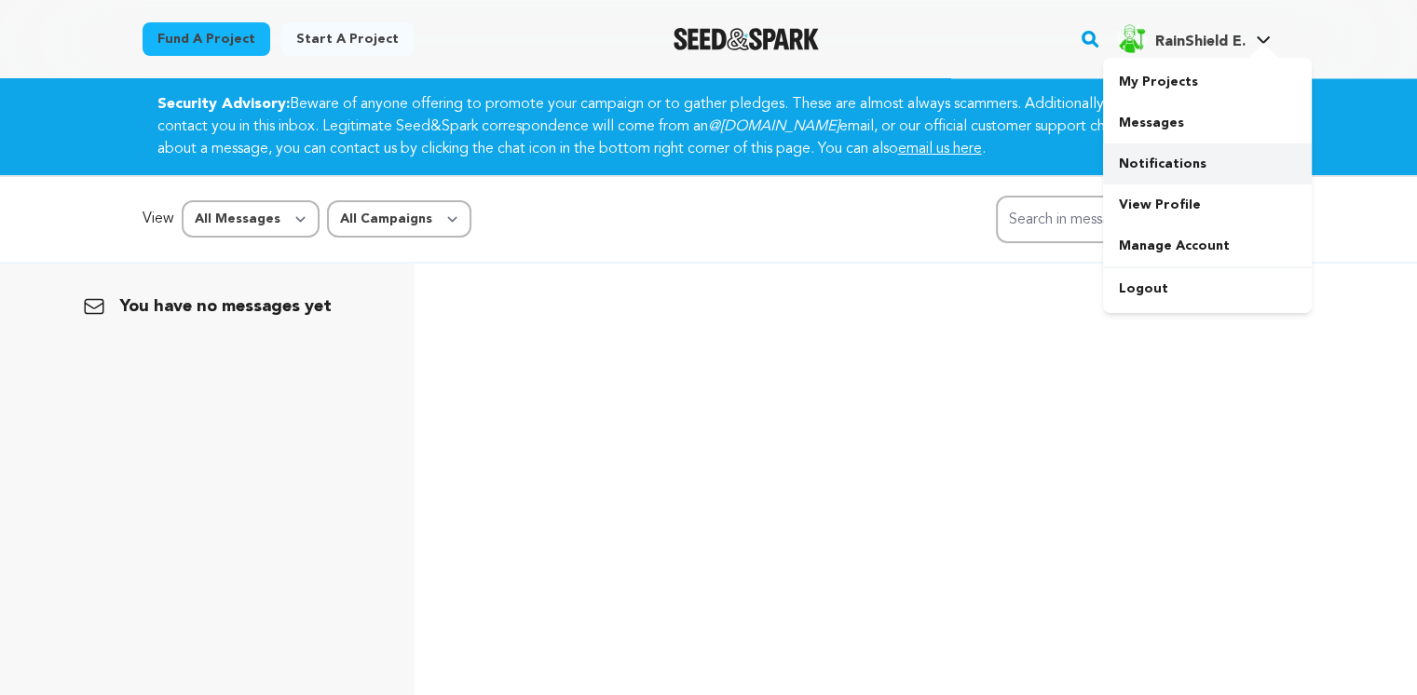
click at [1153, 163] on link "Notifications" at bounding box center [1207, 163] width 209 height 41
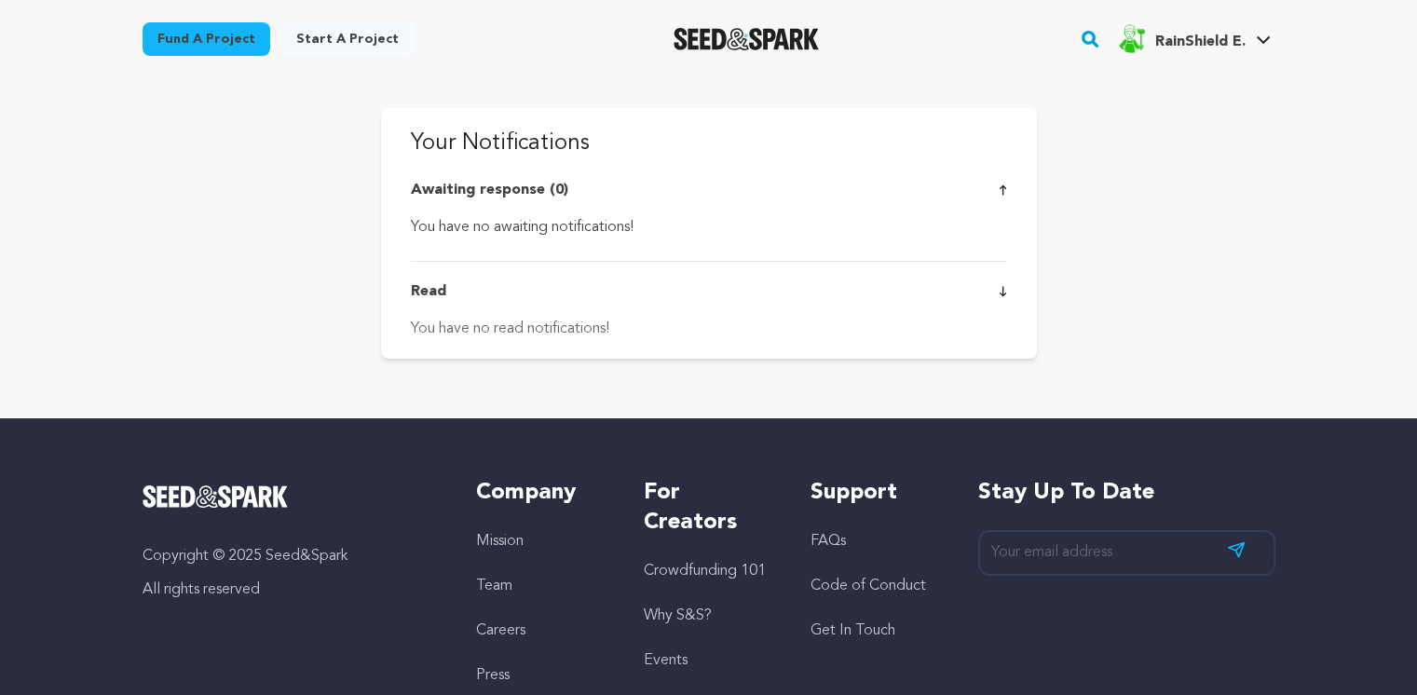
click at [1002, 295] on icon at bounding box center [1002, 291] width 7 height 10
click at [531, 325] on div "You have no read notifications!" at bounding box center [709, 329] width 596 height 22
click at [1140, 249] on link "Manage Account" at bounding box center [1207, 245] width 209 height 41
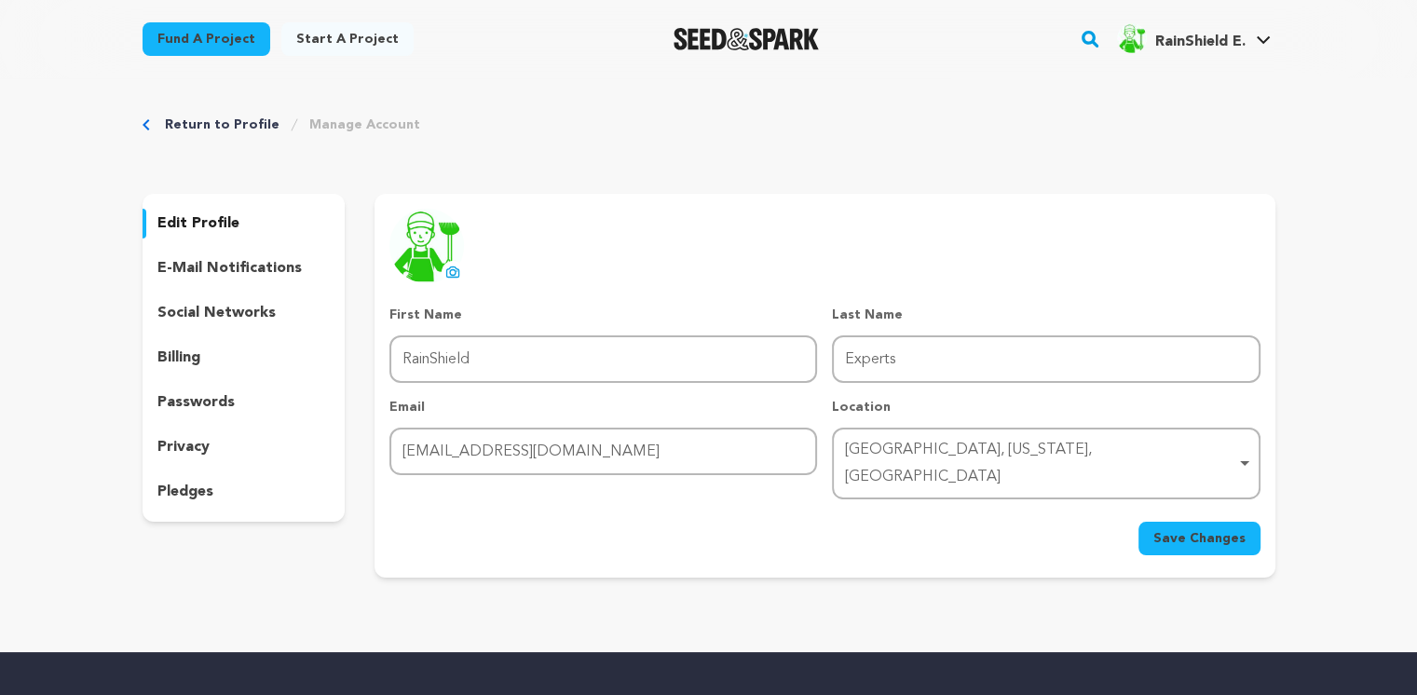
click at [186, 495] on p "pledges" at bounding box center [185, 492] width 56 height 22
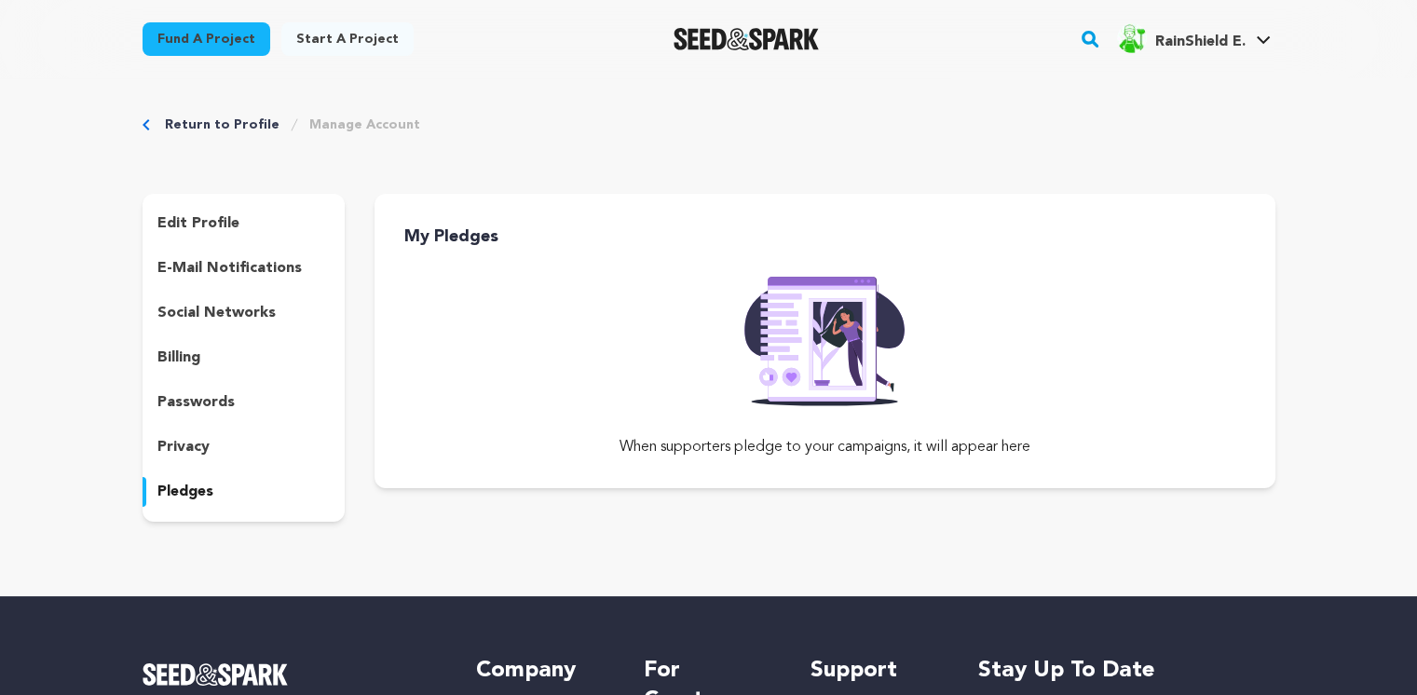
click at [360, 38] on link "Start a project" at bounding box center [347, 39] width 132 height 34
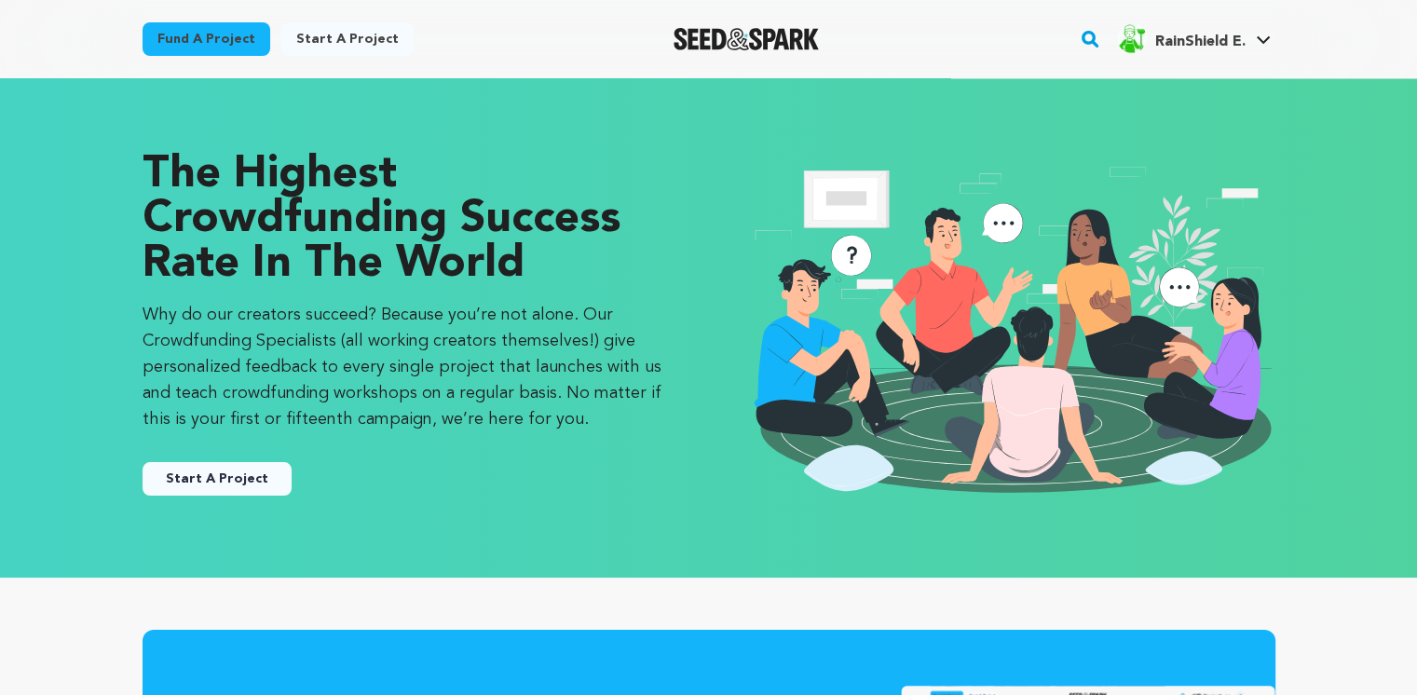
click at [304, 33] on link "Start a project" at bounding box center [347, 39] width 132 height 34
click at [317, 39] on link "Start a project" at bounding box center [347, 39] width 132 height 34
click at [241, 482] on button "Start A Project" at bounding box center [217, 479] width 149 height 34
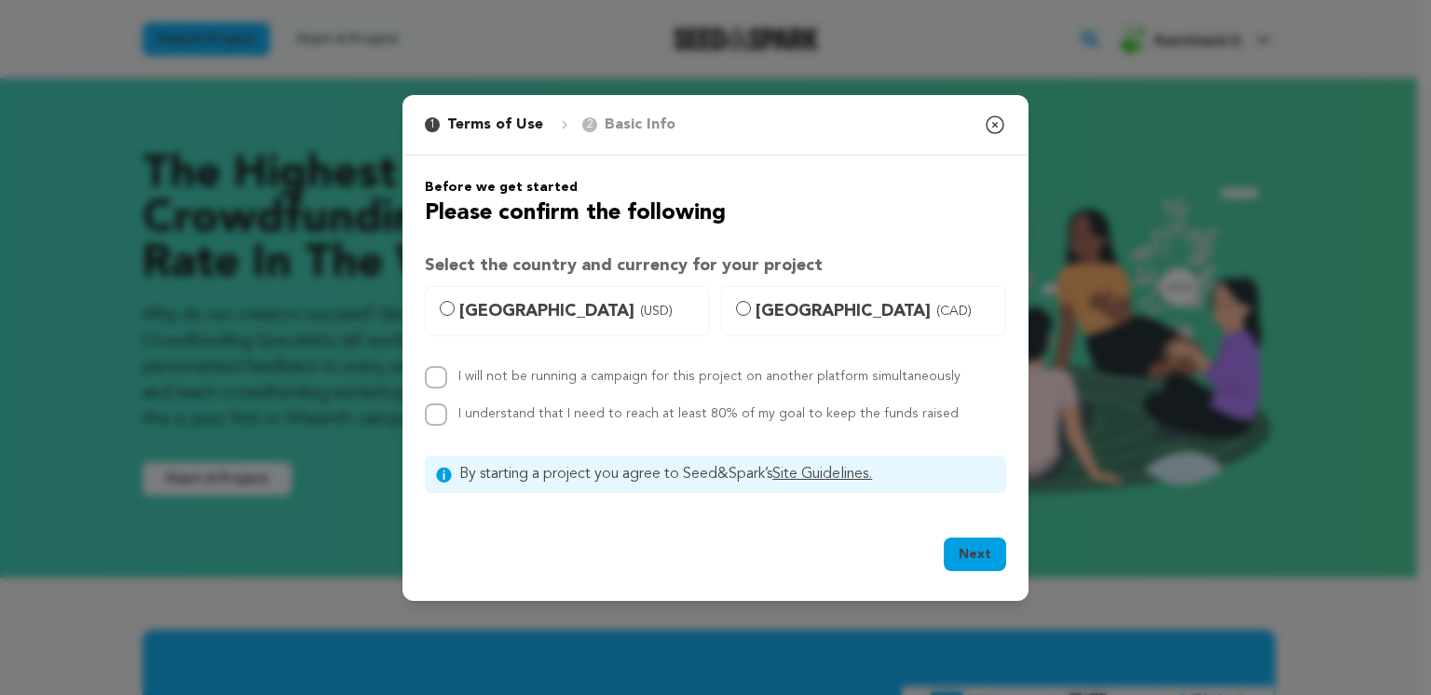
click at [992, 127] on icon "button" at bounding box center [995, 124] width 17 height 17
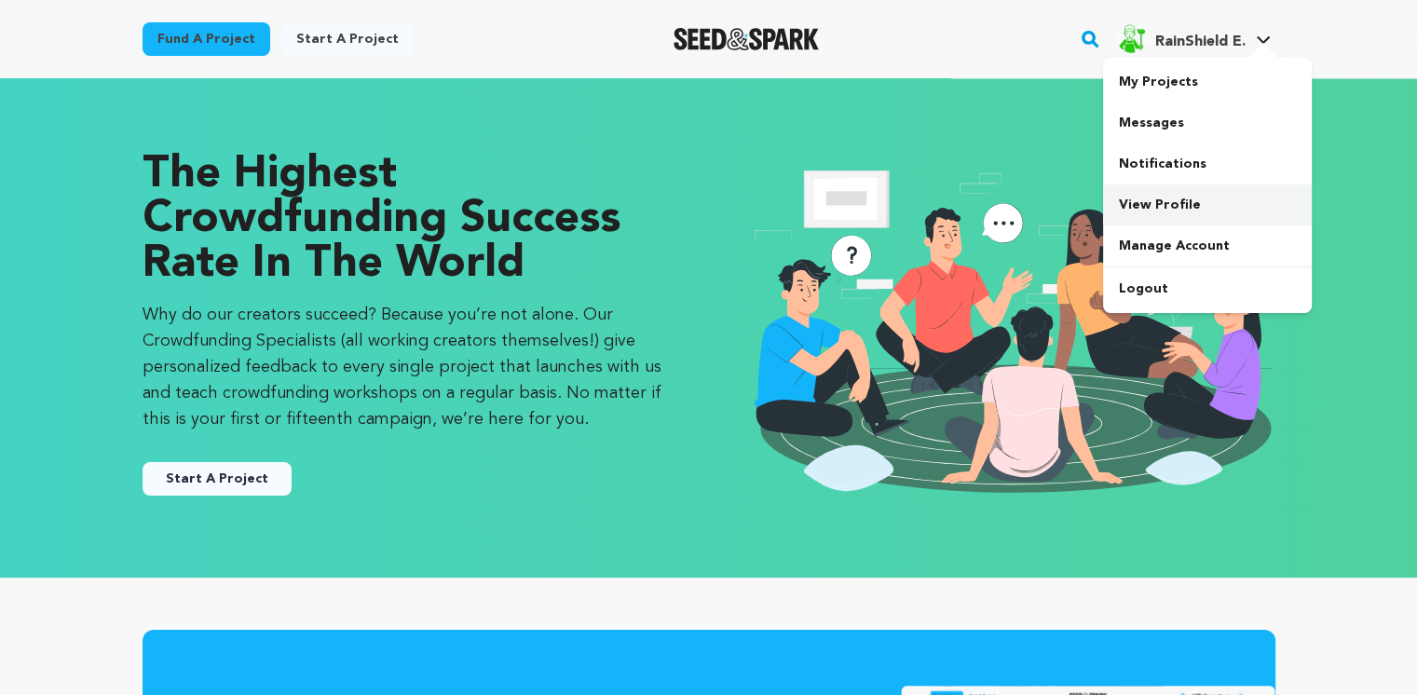
click at [1148, 203] on link "View Profile" at bounding box center [1207, 204] width 209 height 41
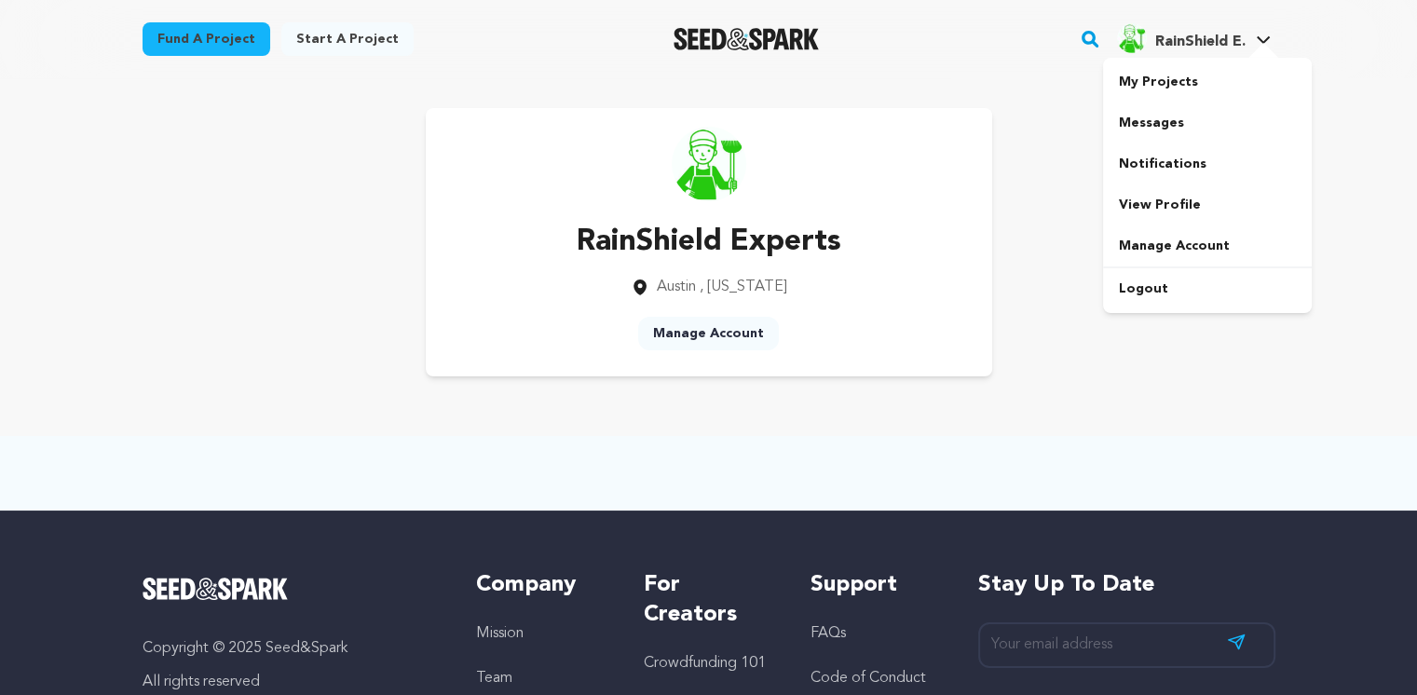
click at [1136, 38] on img "RainShield E.'s Profile" at bounding box center [1132, 38] width 30 height 30
click at [1169, 85] on link "My Projects" at bounding box center [1207, 81] width 209 height 41
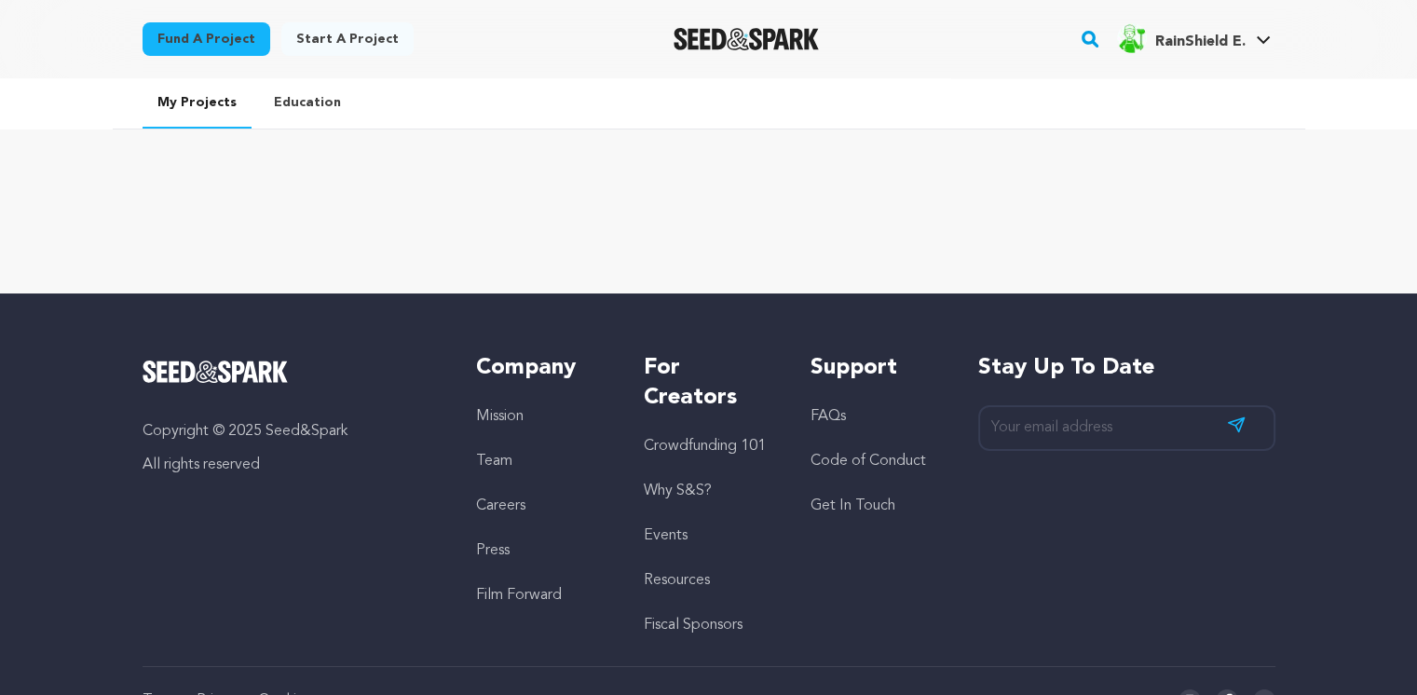
click at [293, 105] on link "Education" at bounding box center [307, 102] width 97 height 48
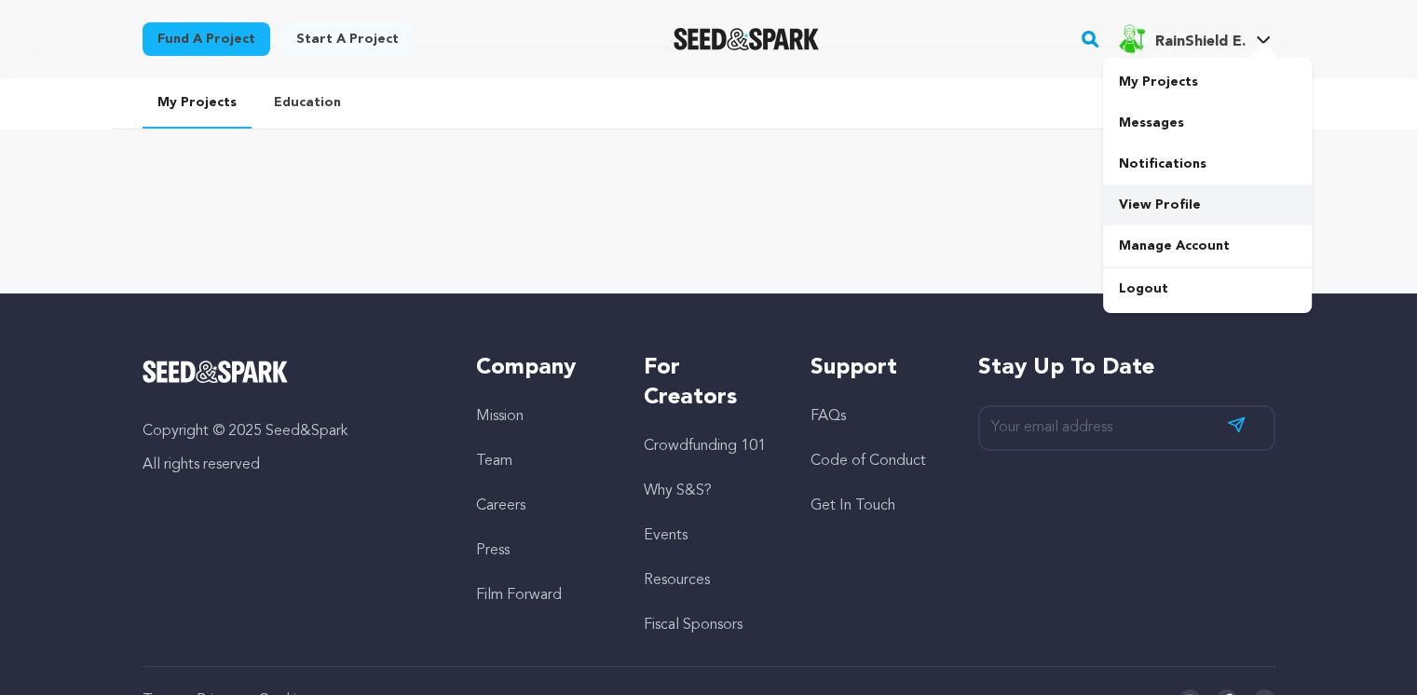
click at [1160, 203] on link "View Profile" at bounding box center [1207, 204] width 209 height 41
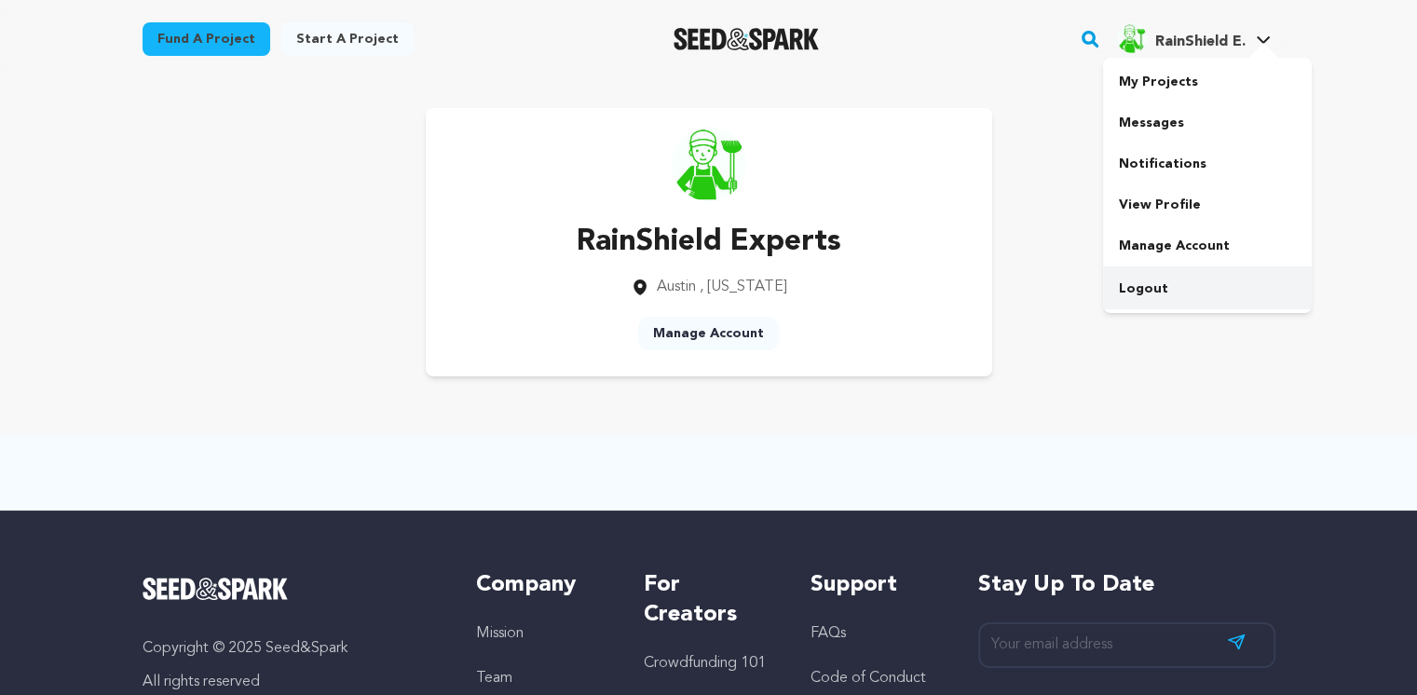
click at [1153, 287] on link "Logout" at bounding box center [1207, 288] width 209 height 41
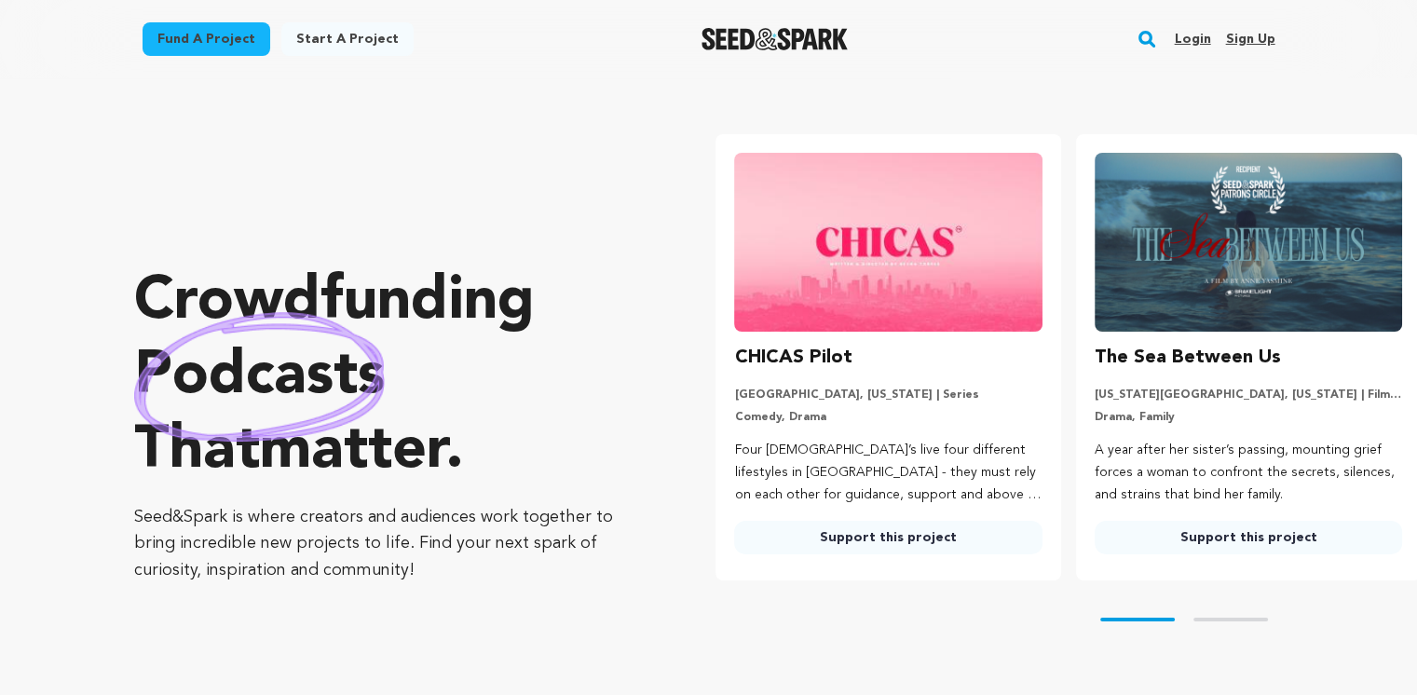
click at [1190, 384] on div "The Sea Between Us [US_STATE][GEOGRAPHIC_DATA], [US_STATE] | Film Short Drama, …" at bounding box center [1248, 448] width 307 height 211
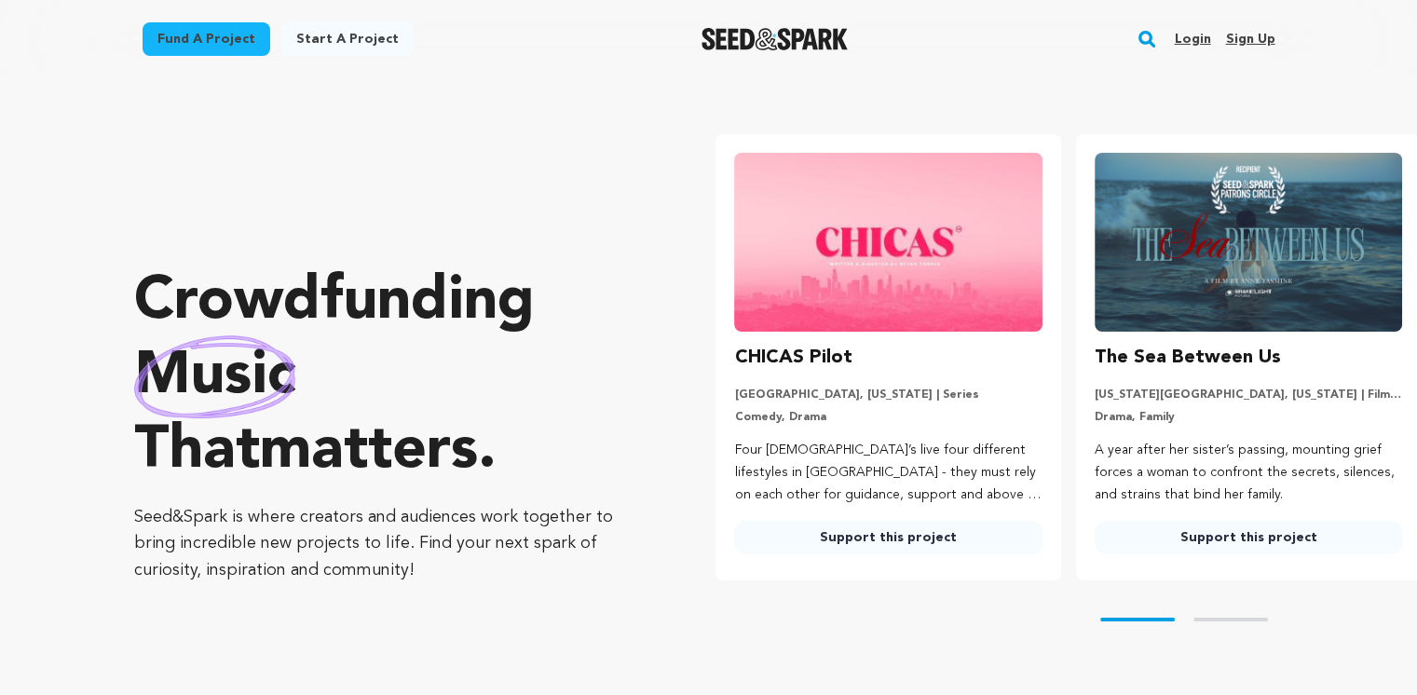
click at [1226, 271] on img at bounding box center [1248, 242] width 307 height 179
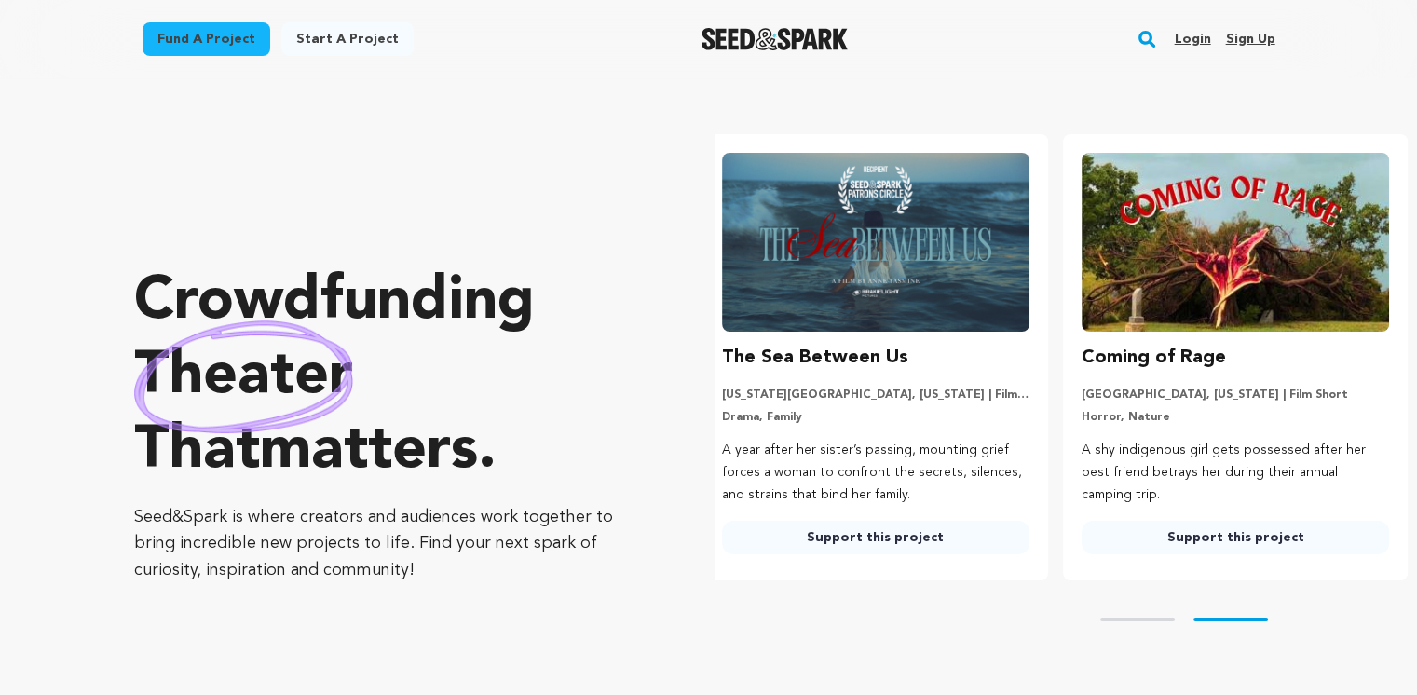
scroll to position [0, 374]
